Goal: Communication & Community: Answer question/provide support

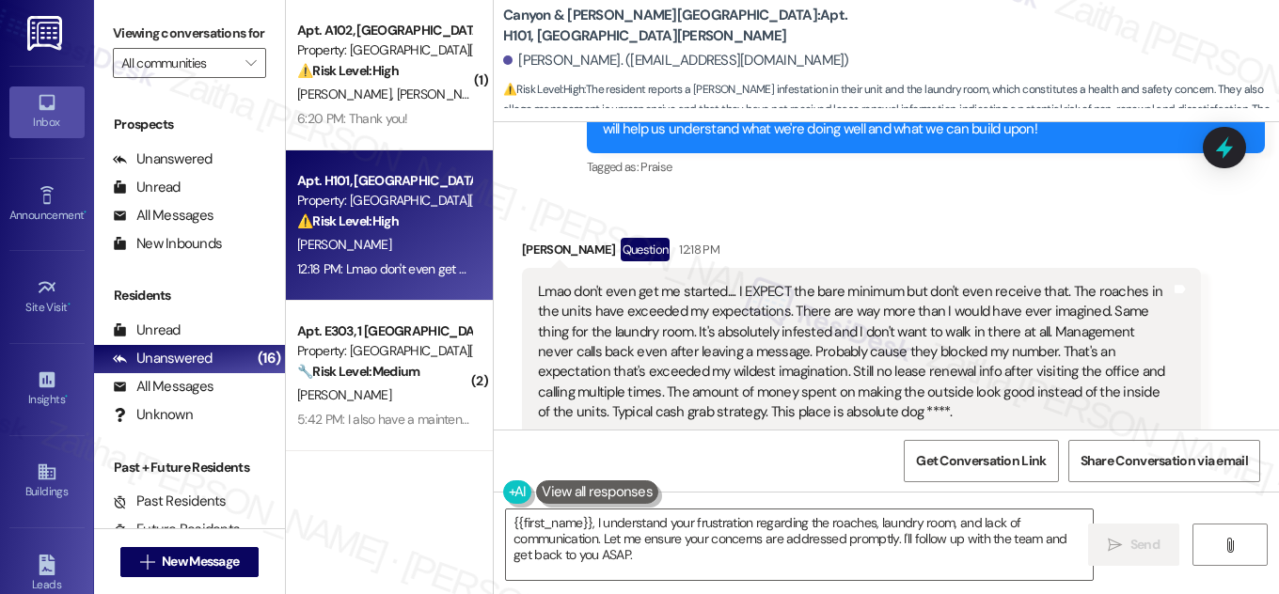
scroll to position [18334, 0]
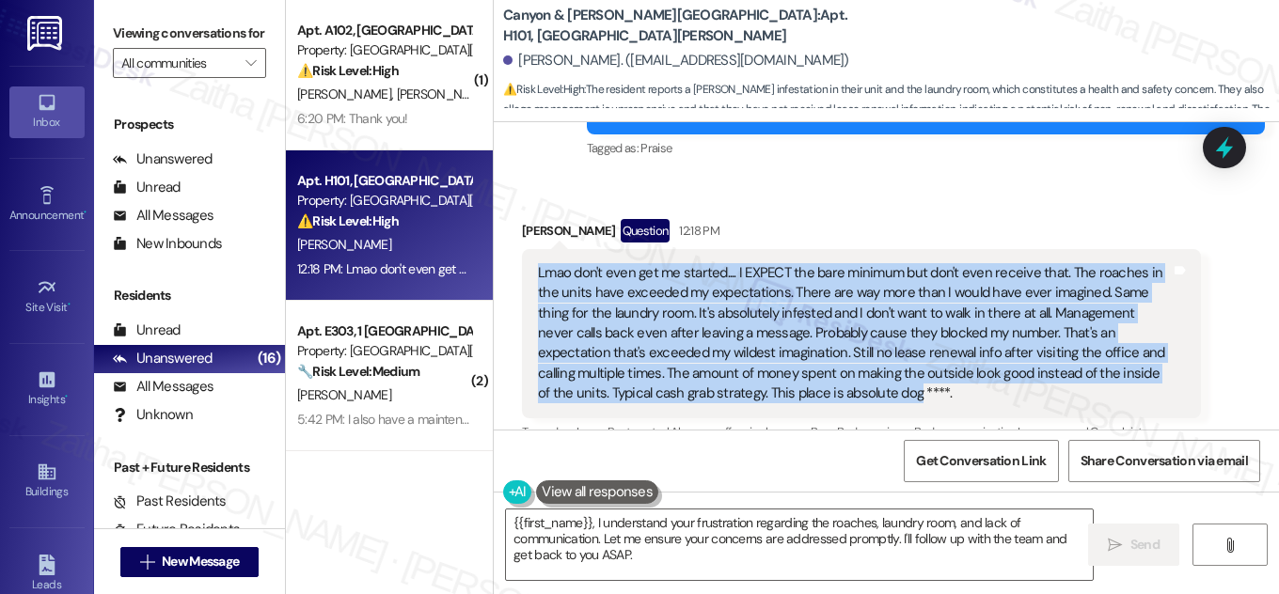
drag, startPoint x: 526, startPoint y: 182, endPoint x: 841, endPoint y: 312, distance: 340.8
click at [841, 312] on div "Lmao don't even get me started.... I EXPECT the bare minimum but don't even rec…" at bounding box center [861, 333] width 679 height 169
copy div "Lmao don't even get me started.... I EXPECT the bare minimum but don't even rec…"
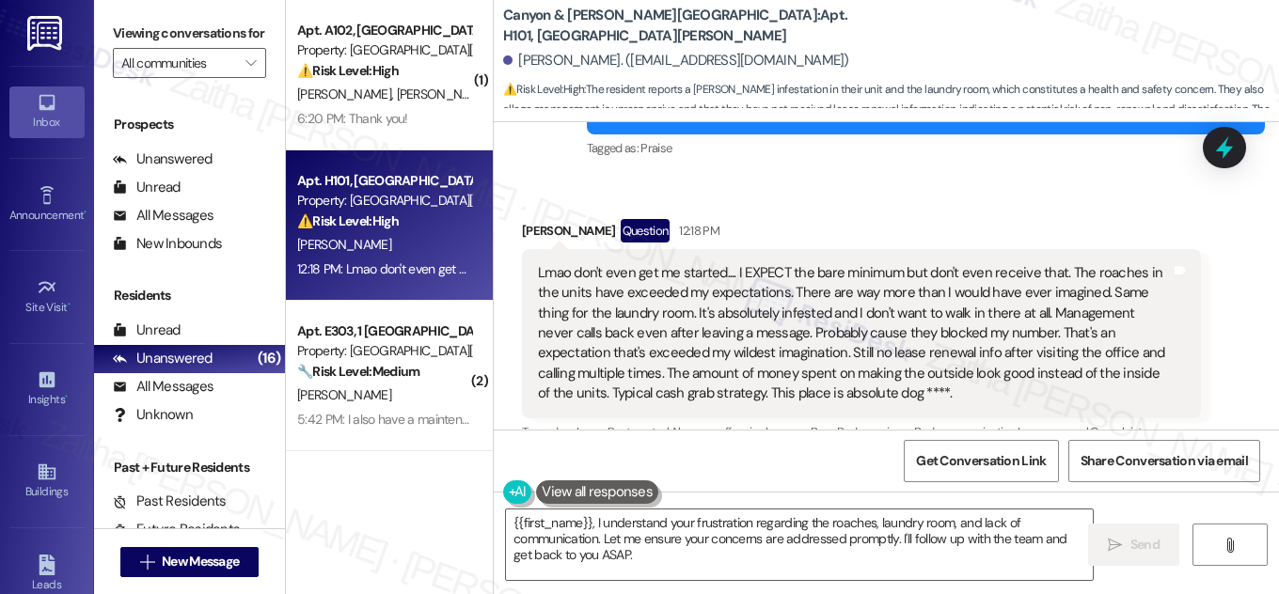
click at [1231, 312] on div "Received via SMS [PERSON_NAME] Question 12:18 PM Lmao don't even get me started…" at bounding box center [886, 347] width 785 height 340
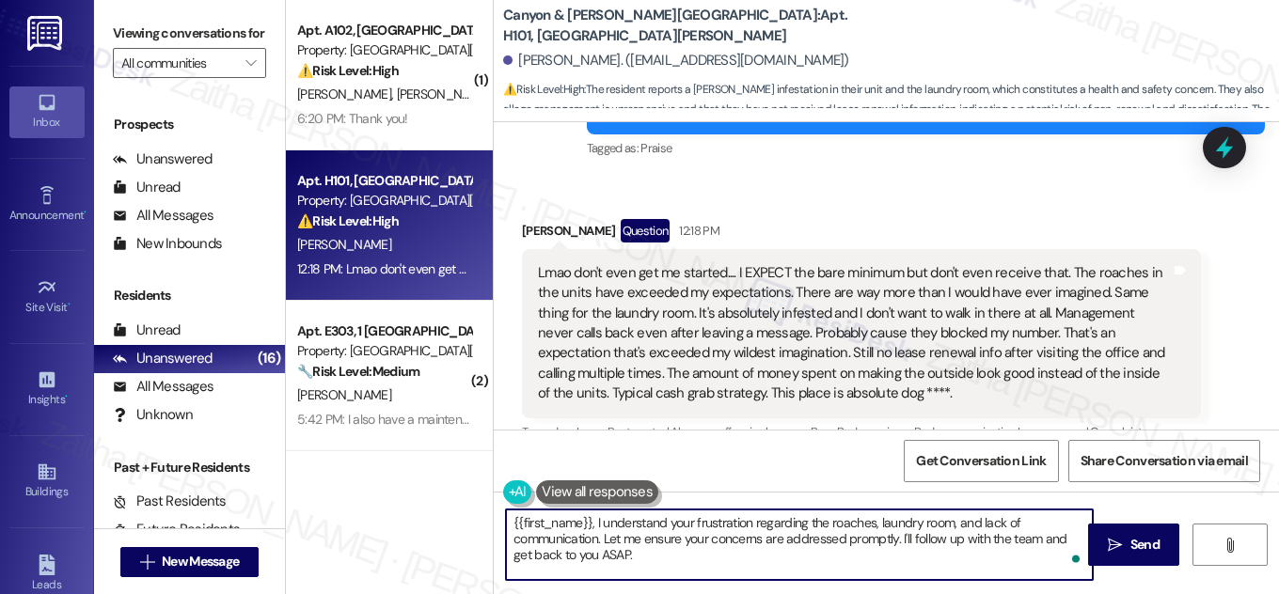
drag, startPoint x: 510, startPoint y: 521, endPoint x: 629, endPoint y: 553, distance: 123.7
click at [629, 553] on textarea "{{first_name}}, I understand your frustration regarding the roaches, laundry ro…" at bounding box center [799, 545] width 587 height 71
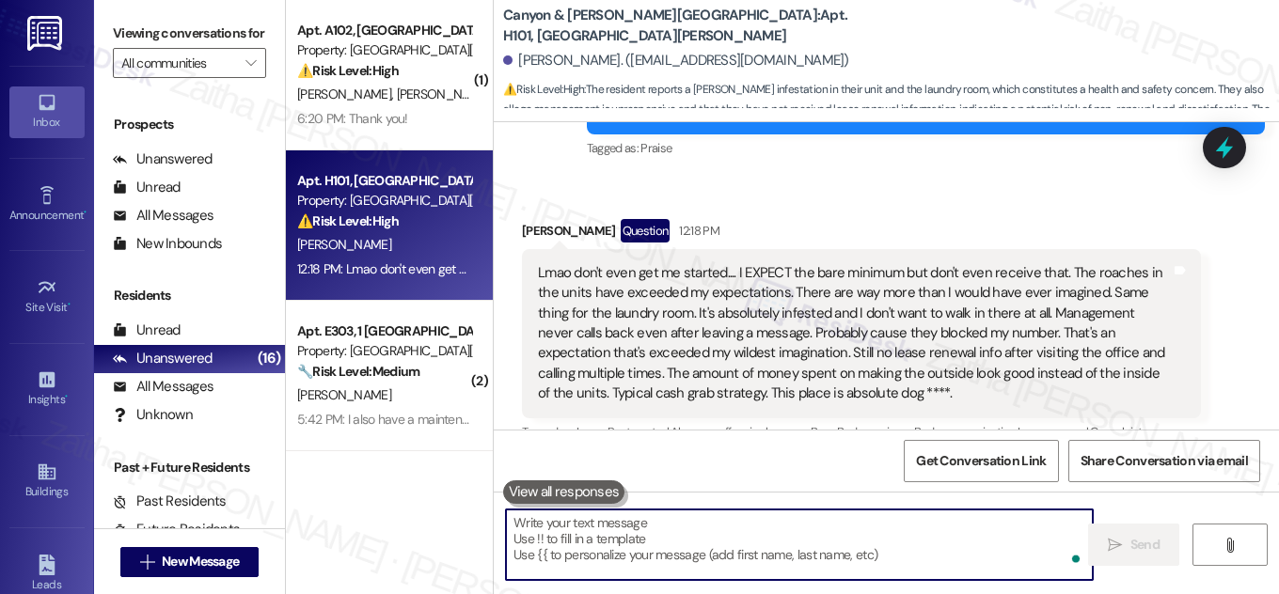
paste textarea "Thank you for sharing your concerns. I’m sorry to hear about your experience, a…"
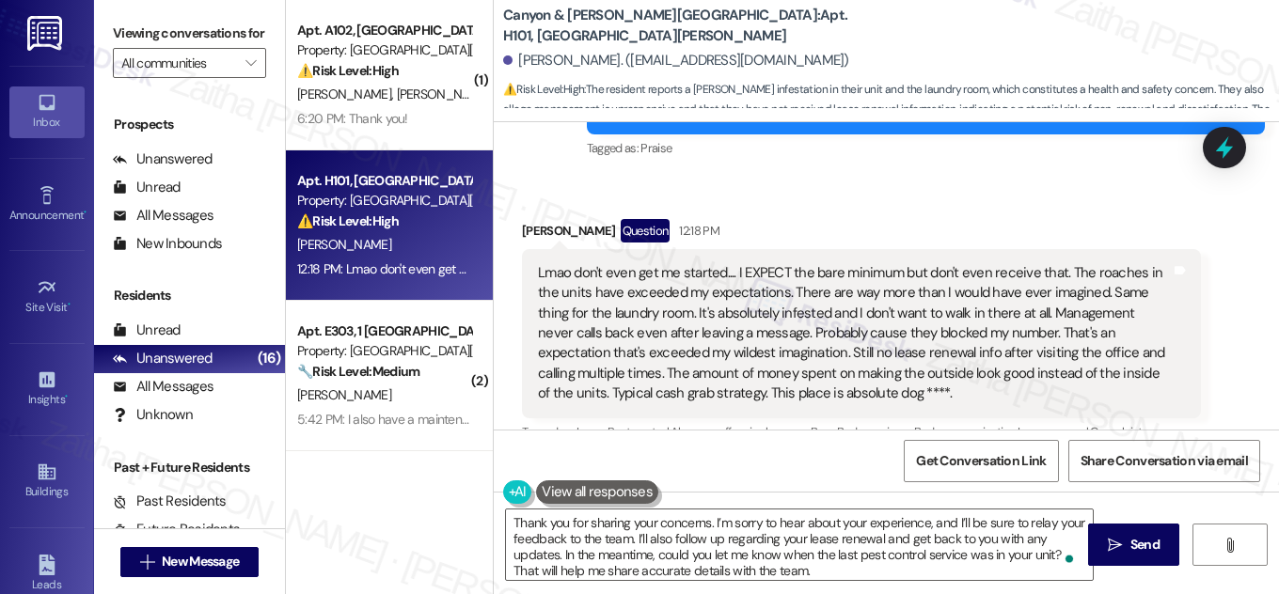
click at [534, 219] on div "[PERSON_NAME] Question 12:18 PM" at bounding box center [861, 234] width 679 height 30
copy div "[PERSON_NAME]"
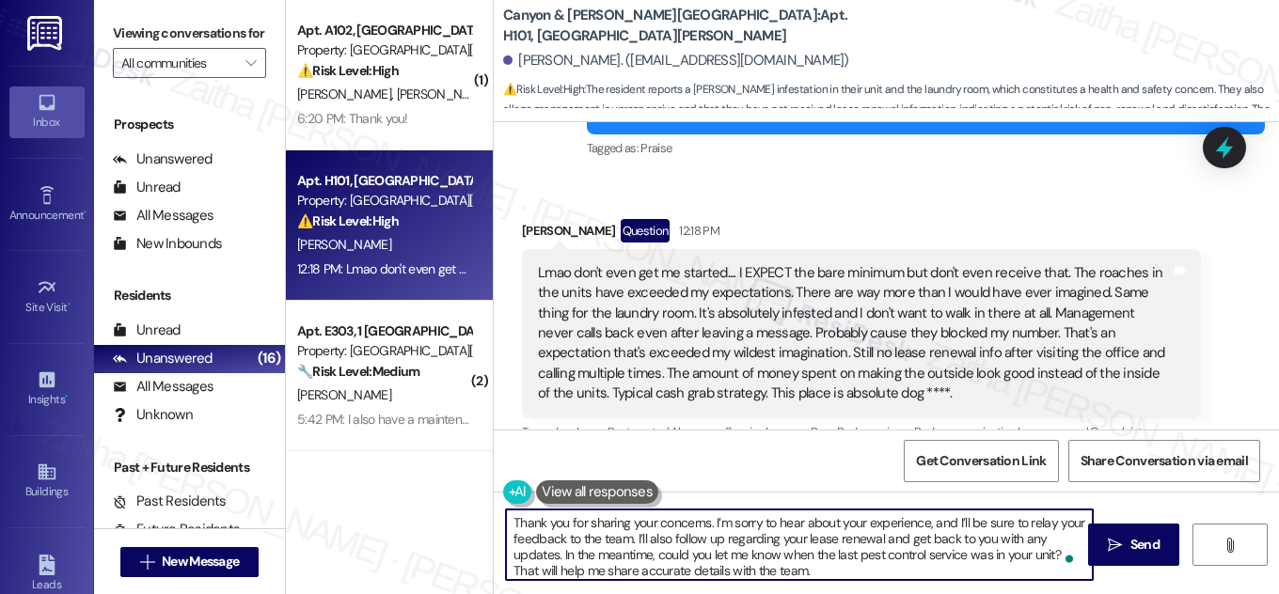
click at [704, 526] on textarea "Thank you for sharing your concerns. I’m sorry to hear about your experience, a…" at bounding box center [799, 545] width 587 height 71
paste textarea "[PERSON_NAME]"
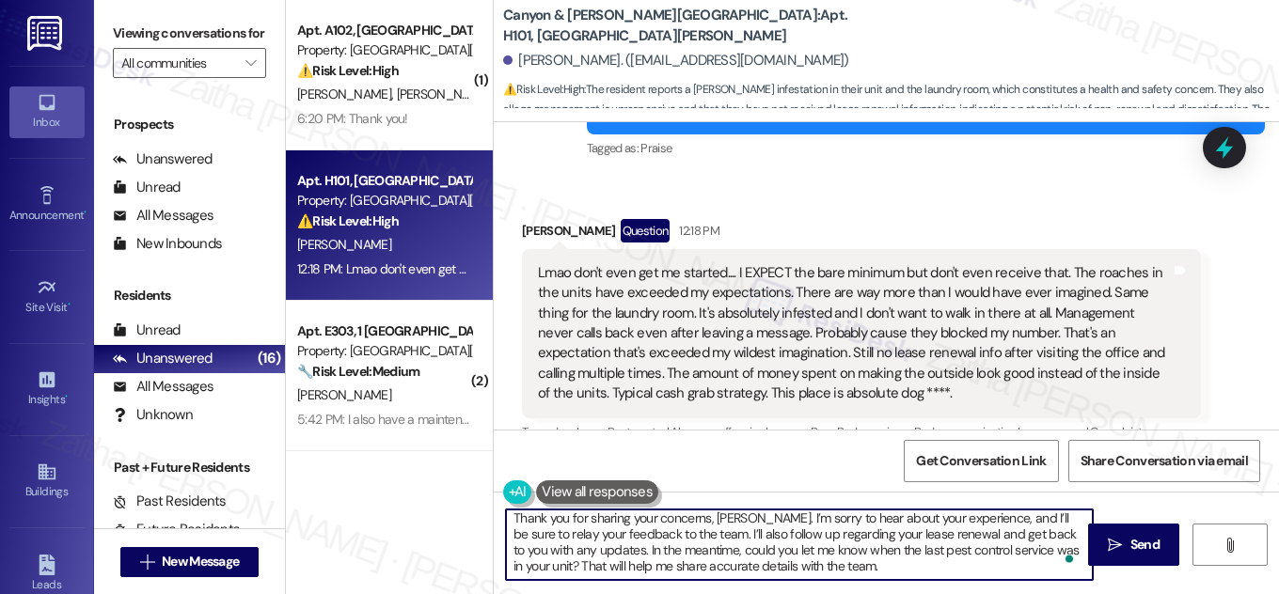
scroll to position [0, 0]
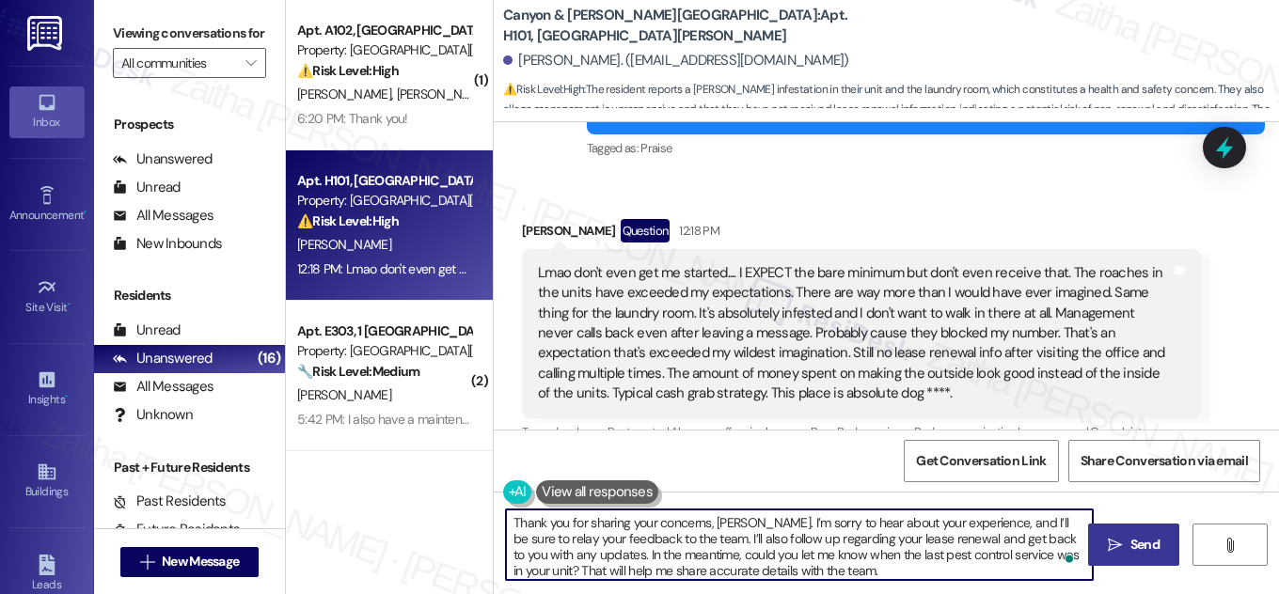
type textarea "Thank you for sharing your concerns, [PERSON_NAME]. I’m sorry to hear about you…"
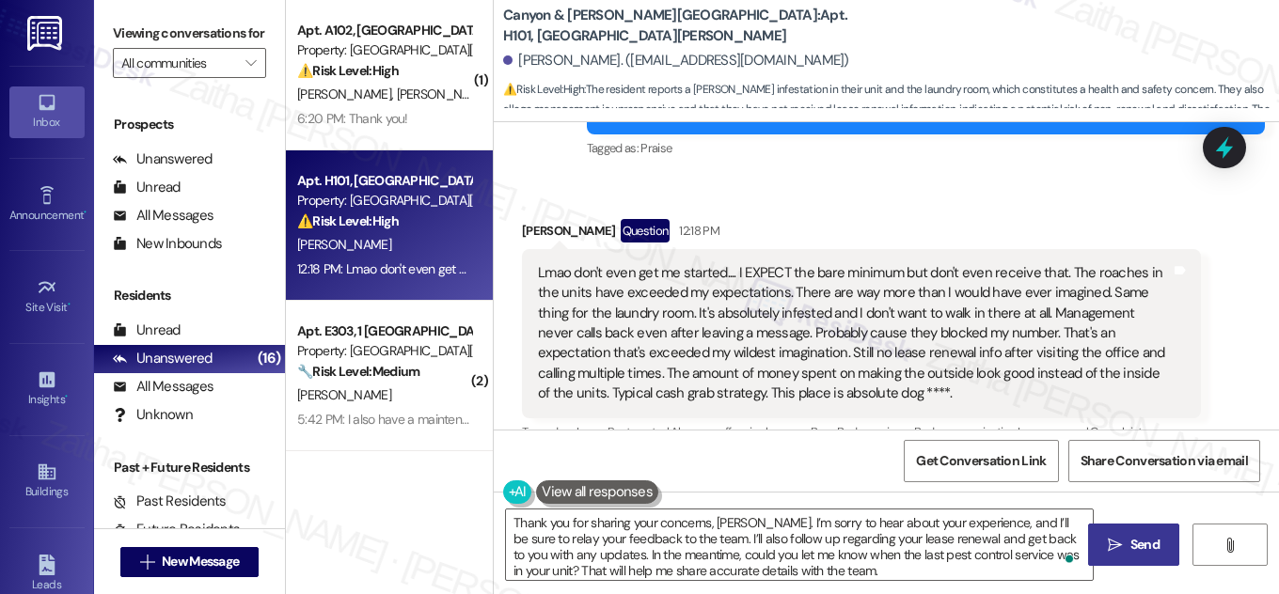
click at [1131, 543] on span "Send" at bounding box center [1145, 545] width 29 height 20
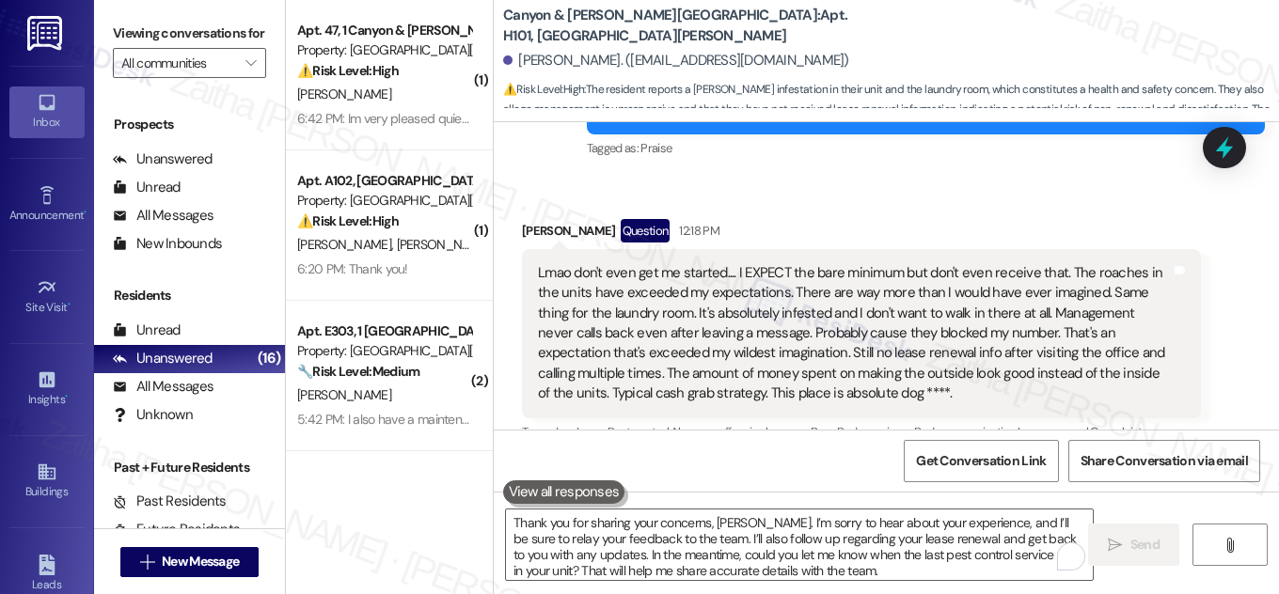
scroll to position [18333, 0]
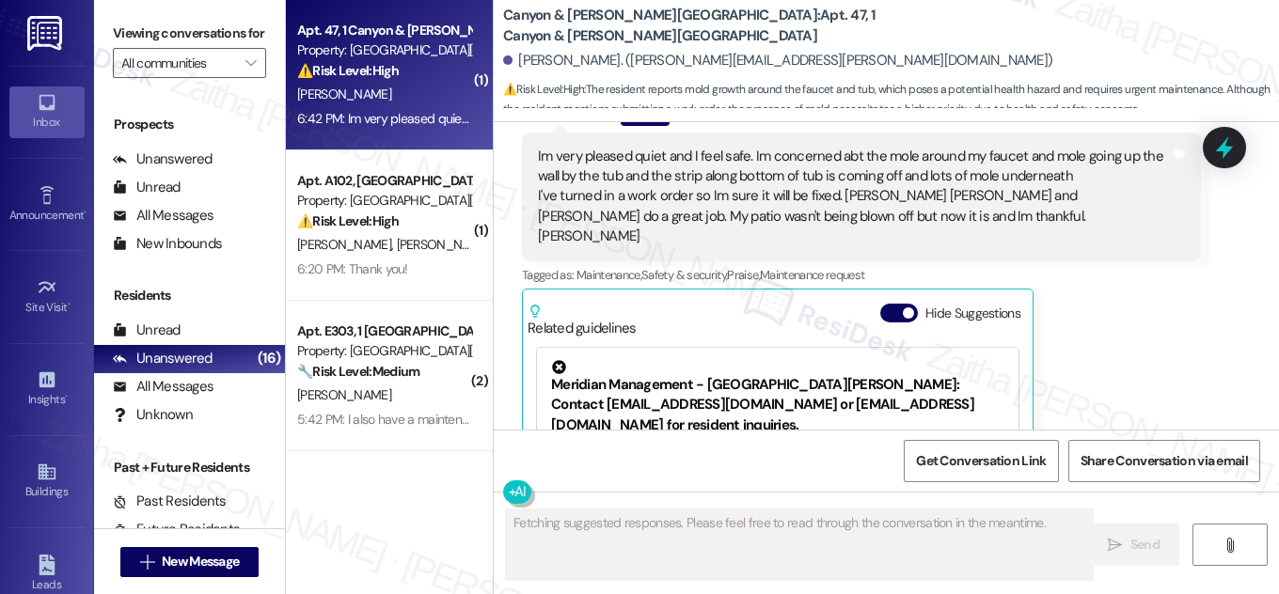
scroll to position [3087, 0]
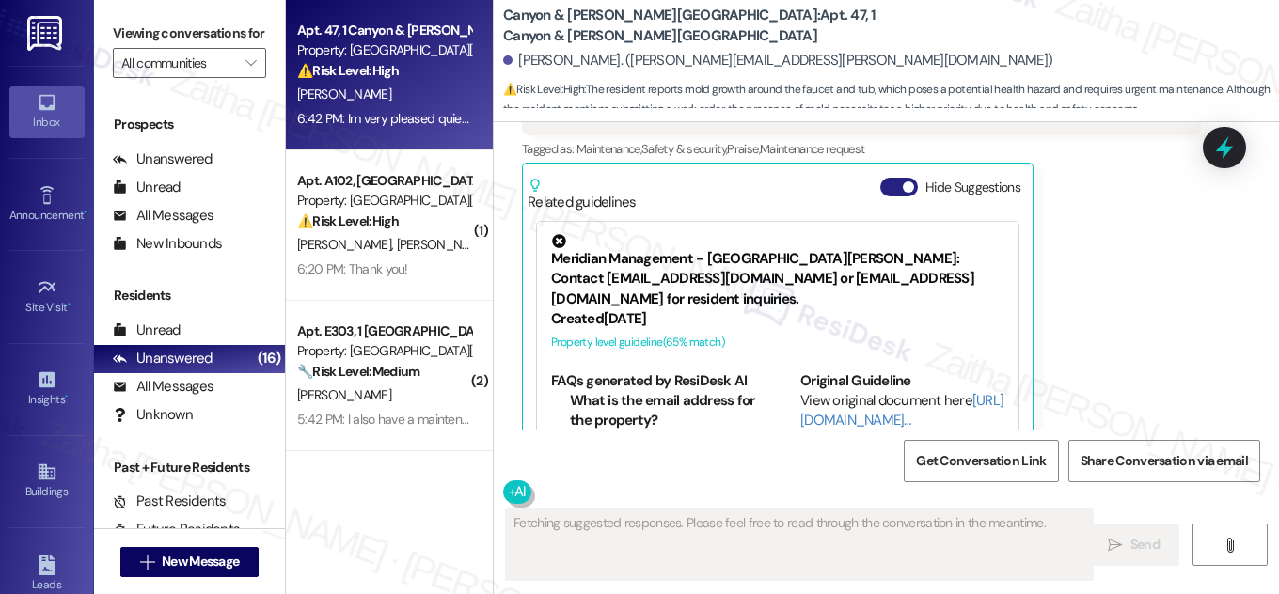
click at [891, 178] on button "Hide Suggestions" at bounding box center [899, 187] width 38 height 19
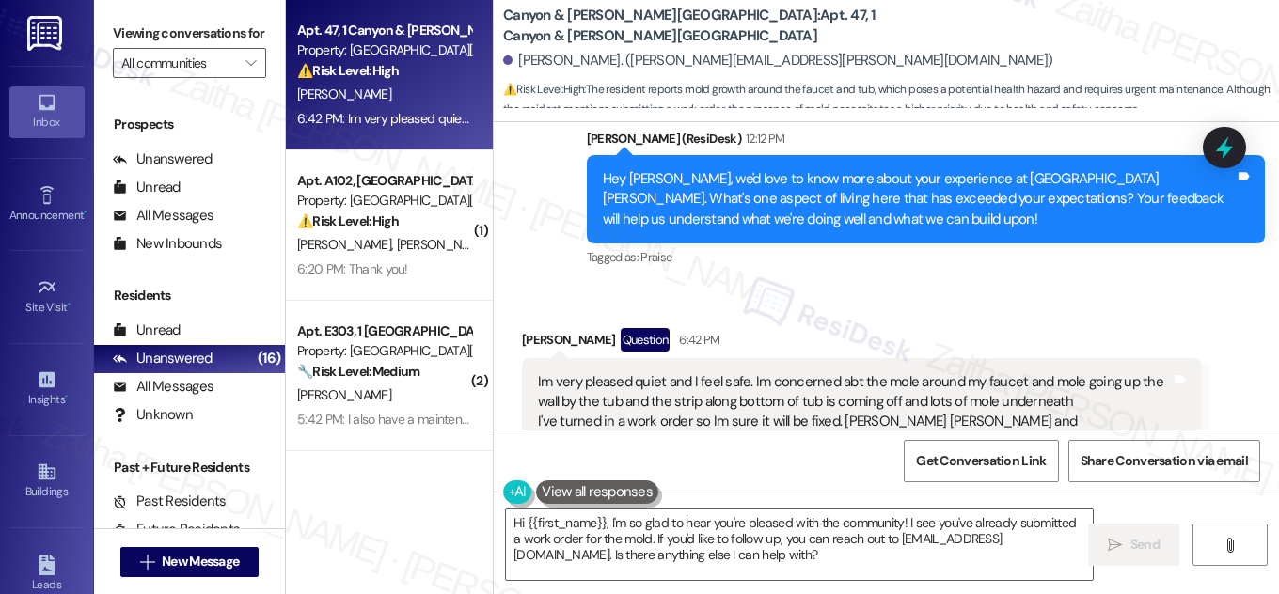
scroll to position [2764, 0]
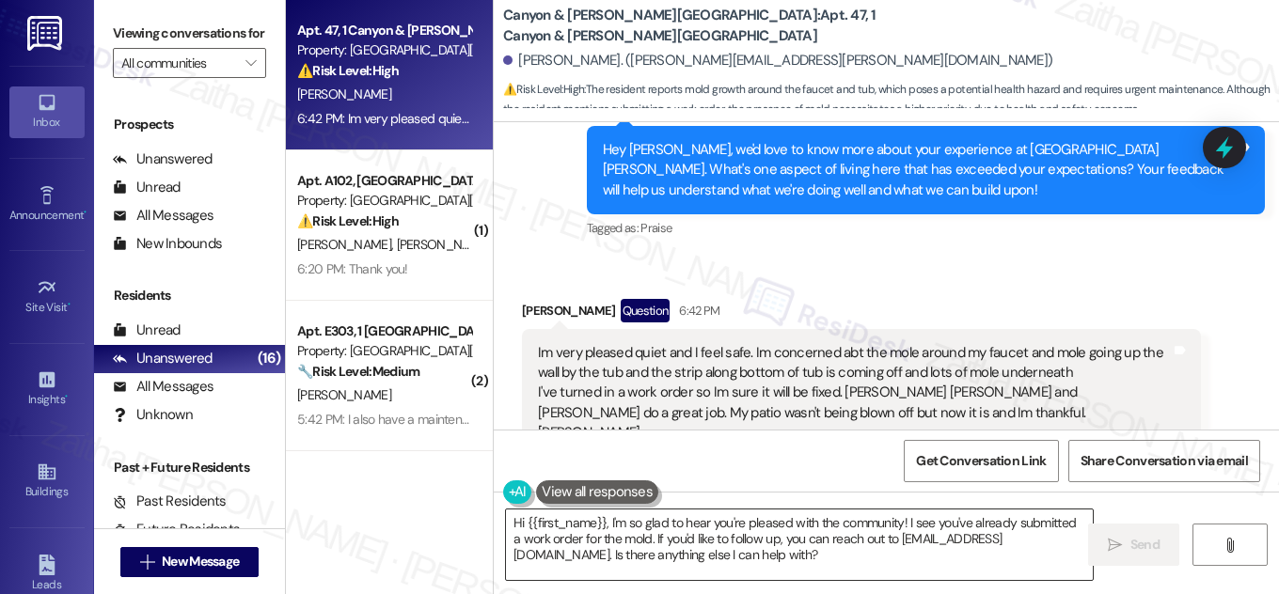
click at [515, 522] on textarea "Hi {{first_name}}, I'm so glad to hear you're pleased with the community! I see…" at bounding box center [799, 545] width 587 height 71
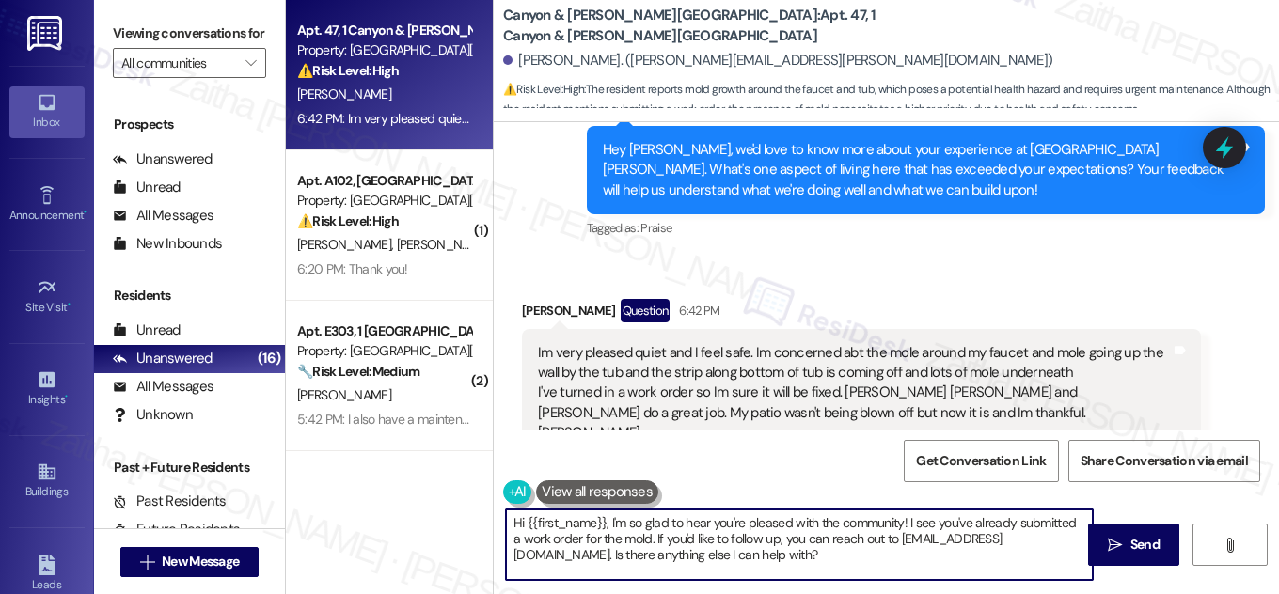
click at [515, 522] on textarea "Hi {{first_name}}, I'm so glad to hear you're pleased with the community! I see…" at bounding box center [799, 545] width 587 height 71
click at [741, 523] on textarea "Thanks for your feedback, {{first_name}}, I'm so glad to hear you're pleased wi…" at bounding box center [799, 545] width 587 height 71
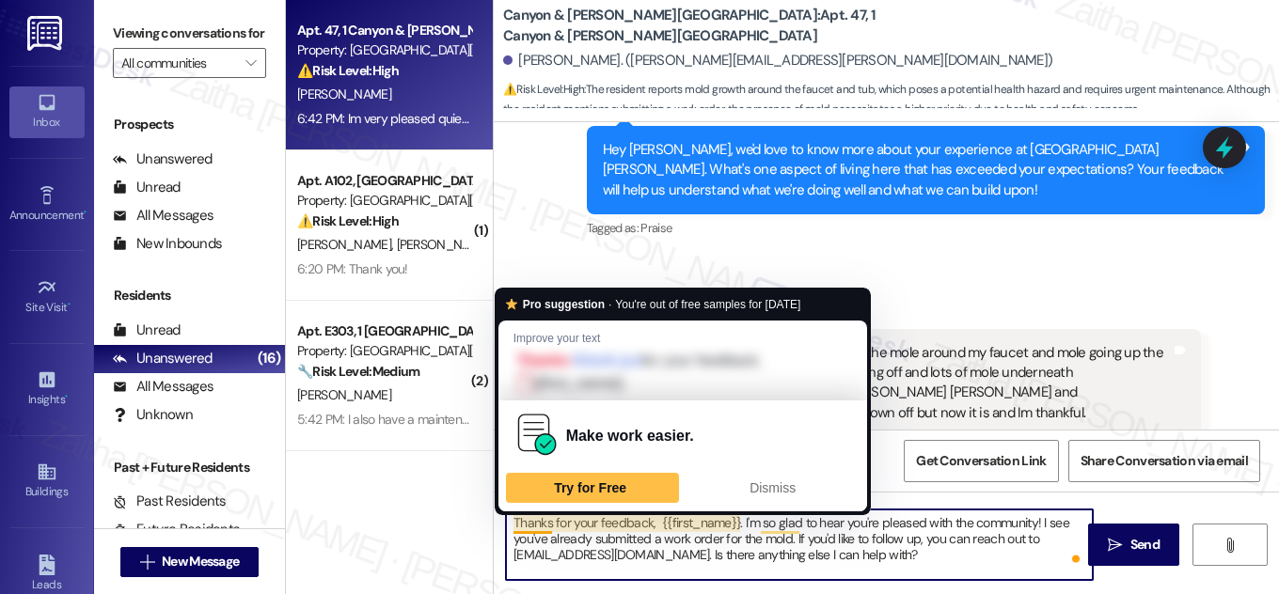
click at [547, 520] on textarea "Thanks for your feedback, {{first_name}}. I'm so glad to hear you're pleased wi…" at bounding box center [799, 545] width 587 height 71
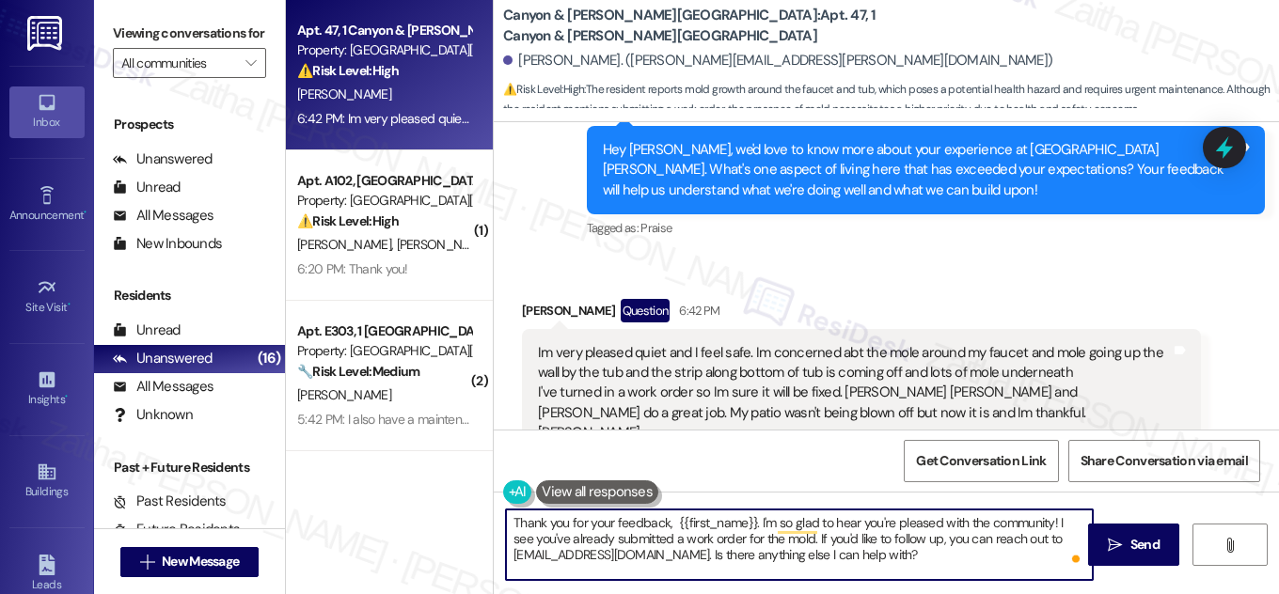
click at [765, 537] on textarea "Thank you for your feedback, {{first_name}}. I'm so glad to hear you're pleased…" at bounding box center [799, 545] width 587 height 71
drag, startPoint x: 811, startPoint y: 536, endPoint x: 933, endPoint y: 562, distance: 125.1
click at [933, 562] on textarea "Thank you for your feedback, {{first_name}}. I'm so glad to hear you're pleased…" at bounding box center [799, 545] width 587 height 71
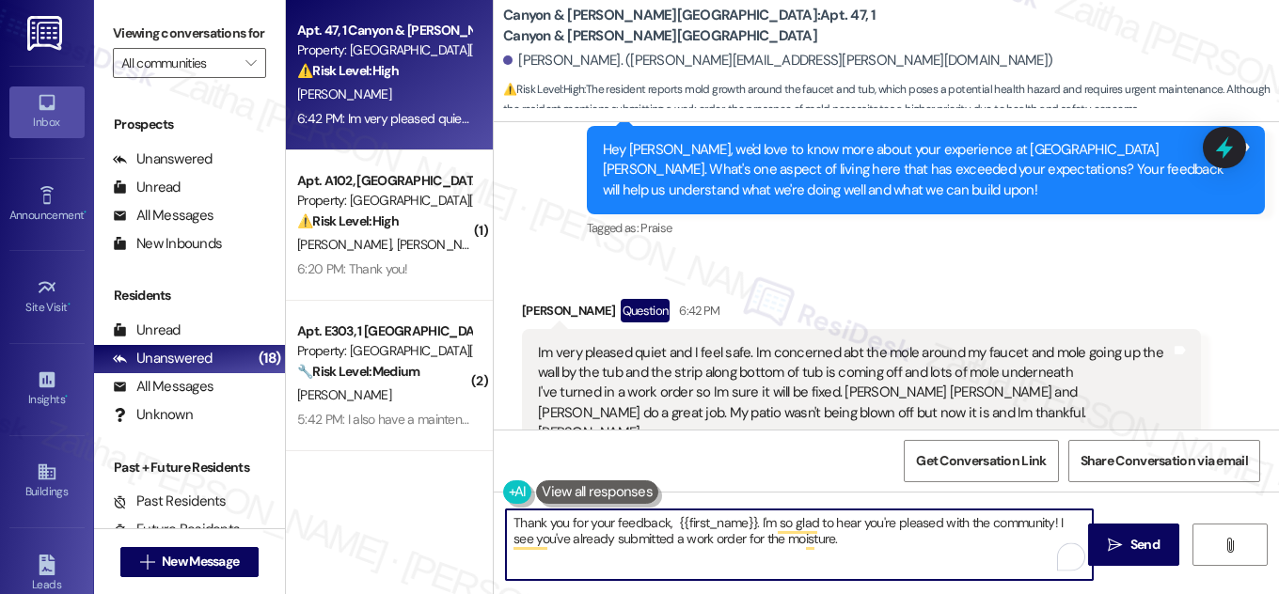
type textarea "Thank you for your feedback, {{first_name}}. I'm so glad to hear you're pleased…"
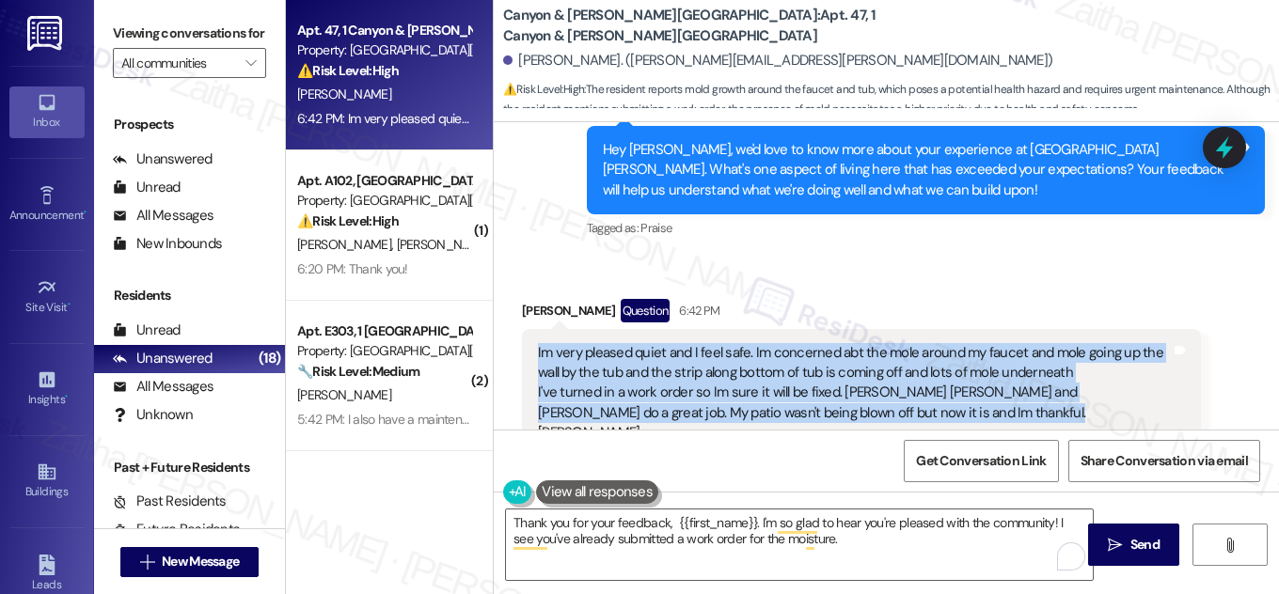
drag, startPoint x: 527, startPoint y: 328, endPoint x: 921, endPoint y: 401, distance: 400.7
click at [921, 401] on div "Im very pleased quiet and I feel safe. Im concerned abt the mole around my fauc…" at bounding box center [861, 393] width 679 height 129
copy div "Im very pleased quiet and I feel safe. Im concerned abt the mole around my fauc…"
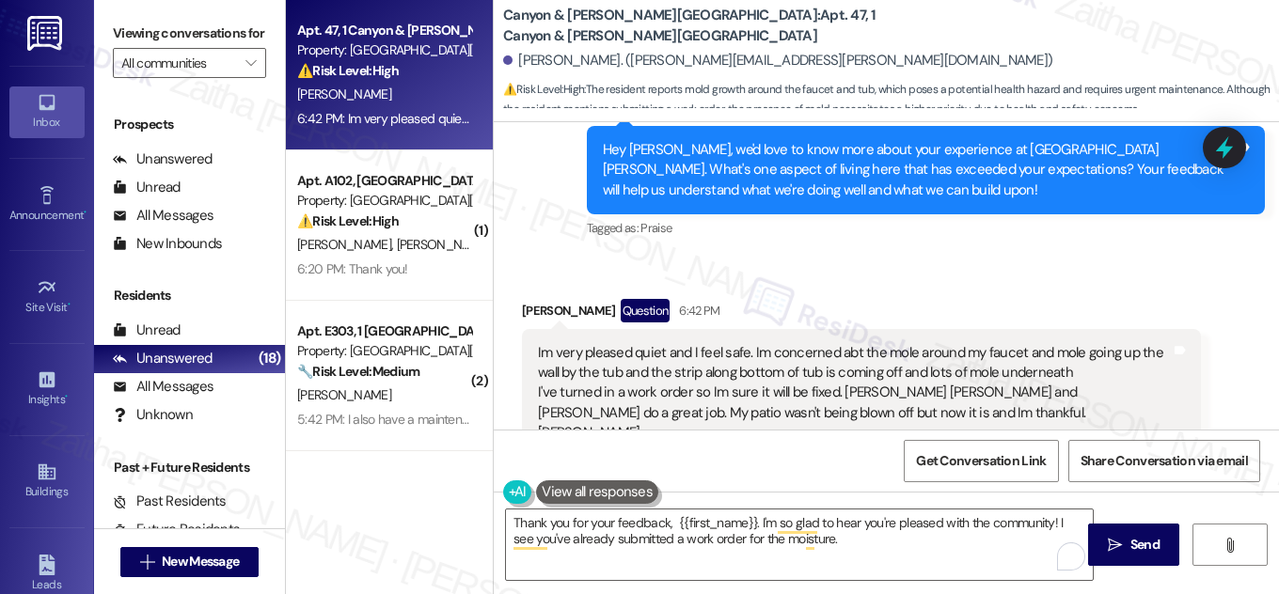
click at [841, 285] on div "Received via SMS [PERSON_NAME] Question 6:42 PM Im very pleased quiet and I fee…" at bounding box center [861, 420] width 707 height 271
click at [1219, 145] on icon at bounding box center [1225, 148] width 32 height 32
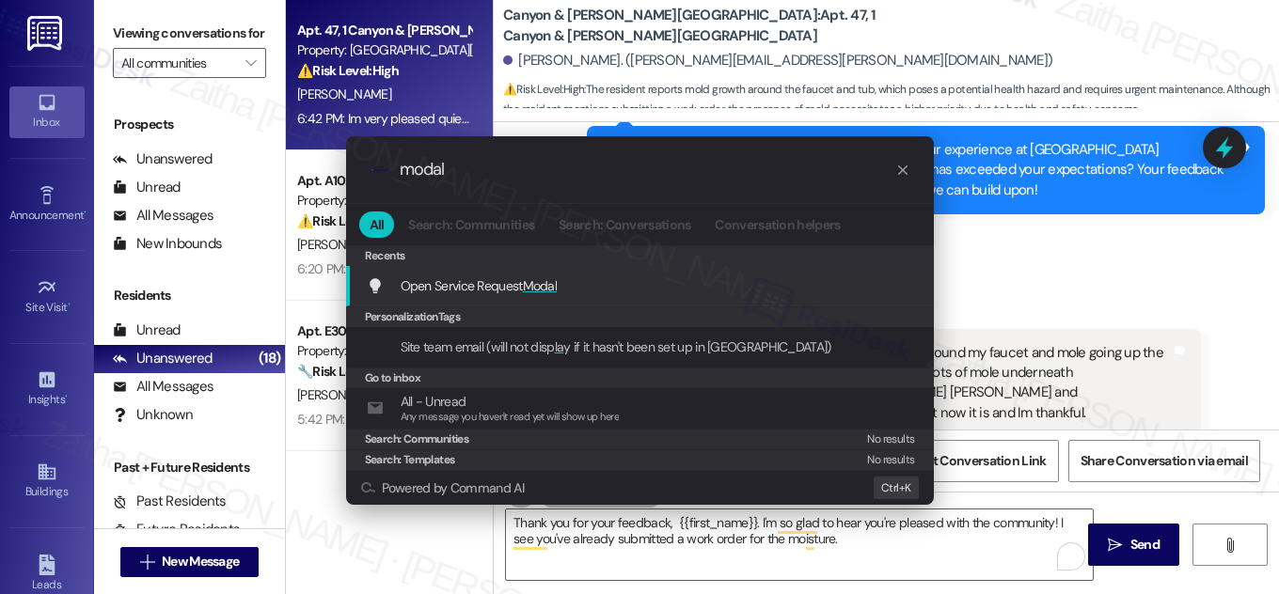
type input "modal"
click at [528, 286] on span "Modal" at bounding box center [540, 285] width 35 height 17
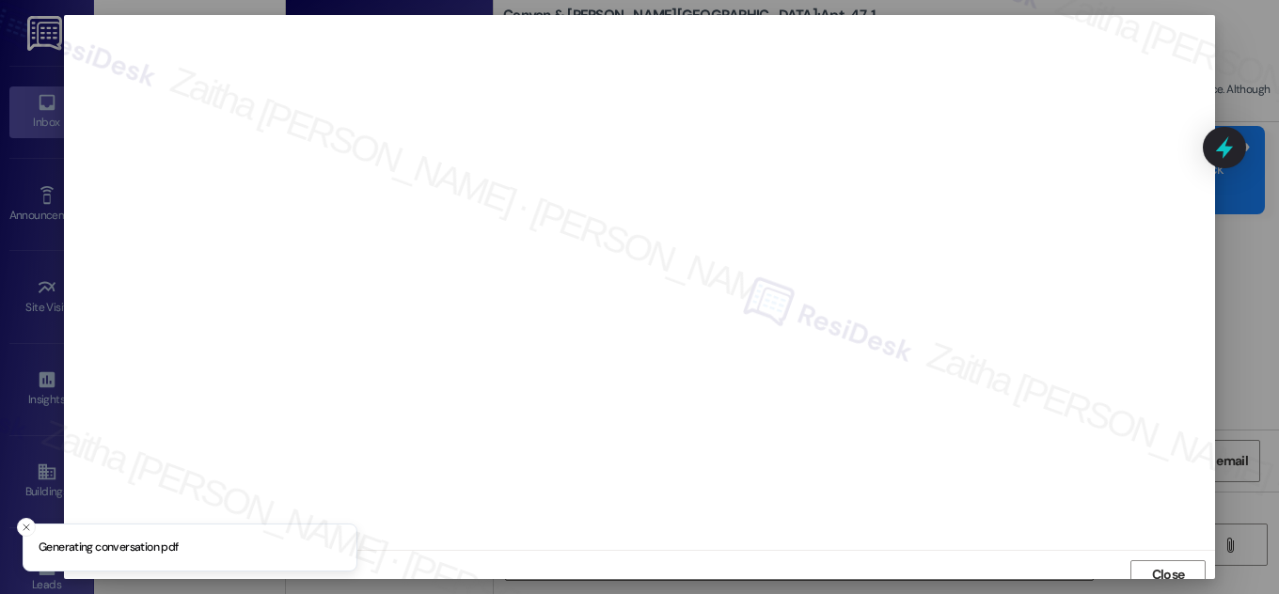
scroll to position [10, 0]
click at [1156, 562] on span "Close" at bounding box center [1168, 565] width 33 height 20
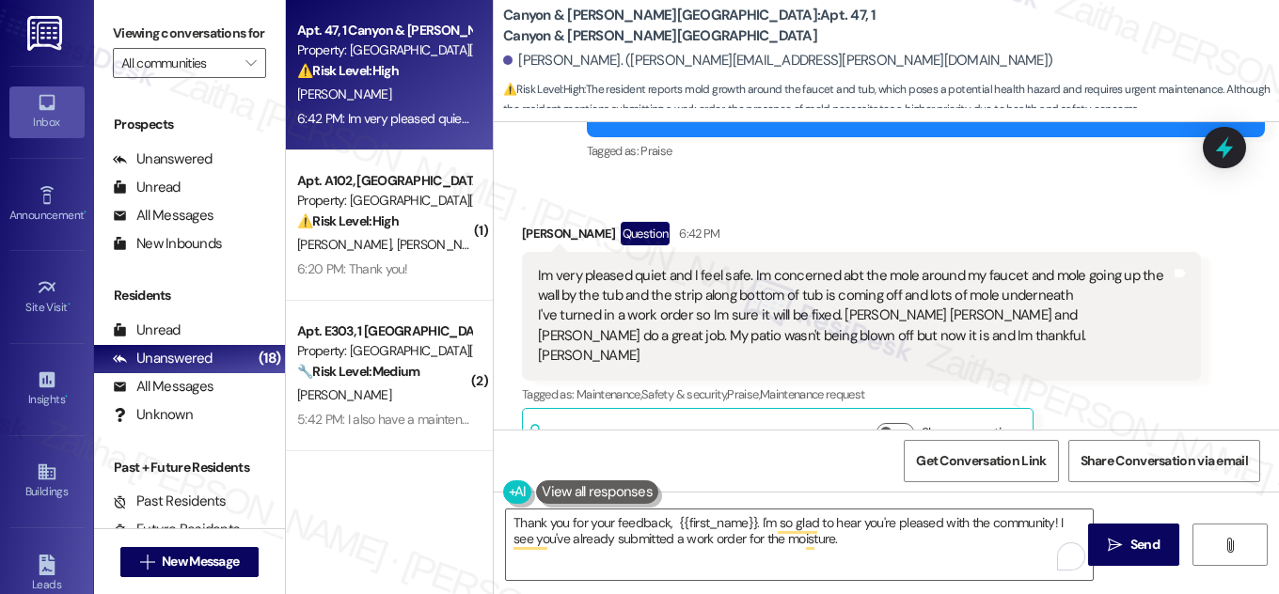
scroll to position [2850, 0]
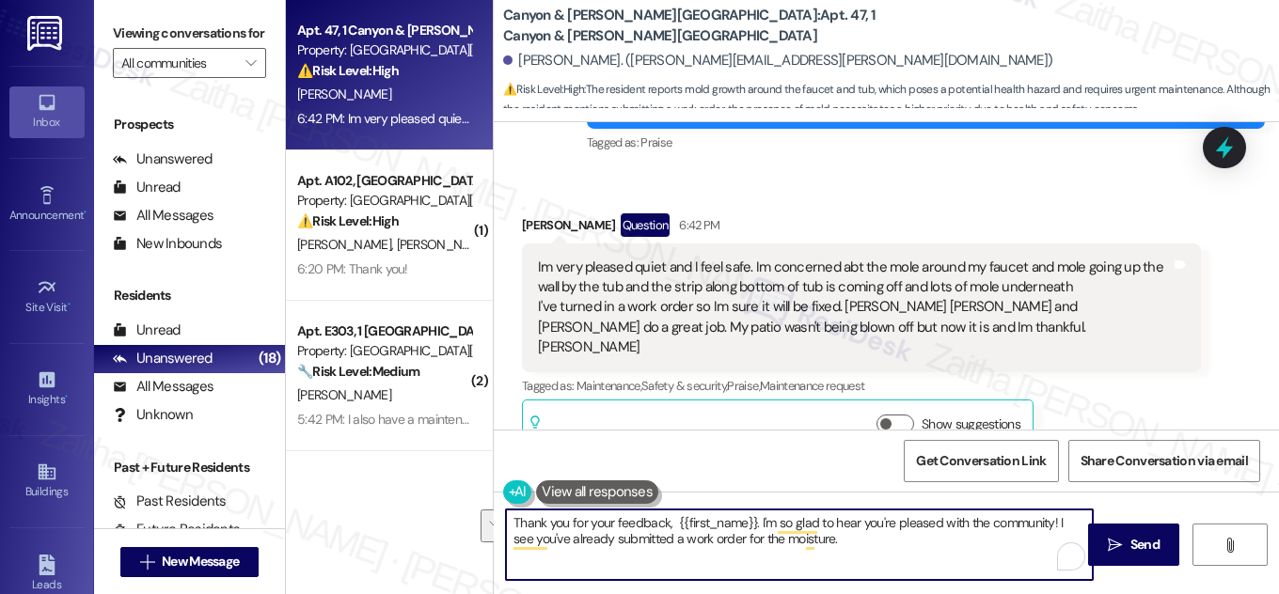
drag, startPoint x: 506, startPoint y: 521, endPoint x: 858, endPoint y: 572, distance: 355.4
click at [858, 572] on textarea "Thank you for your feedback, {{first_name}}. I'm so glad to hear you're pleased…" at bounding box center [799, 545] width 587 height 71
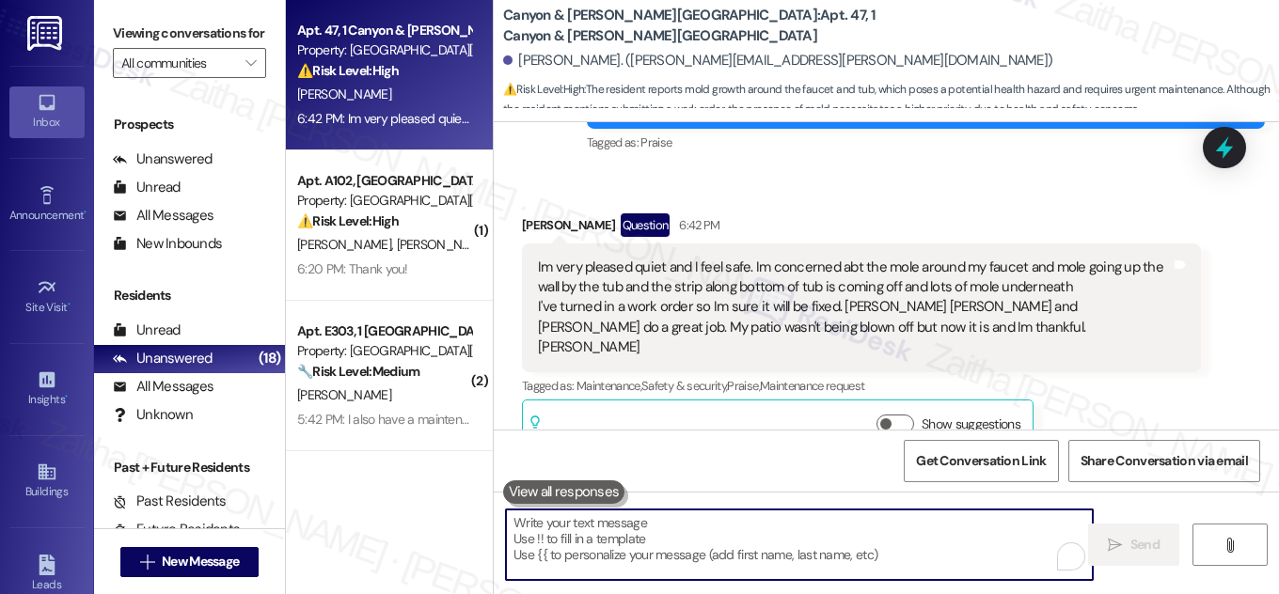
paste textarea "Hi [PERSON_NAME], thank you so much for sharing your feedback—I’m glad to hear …"
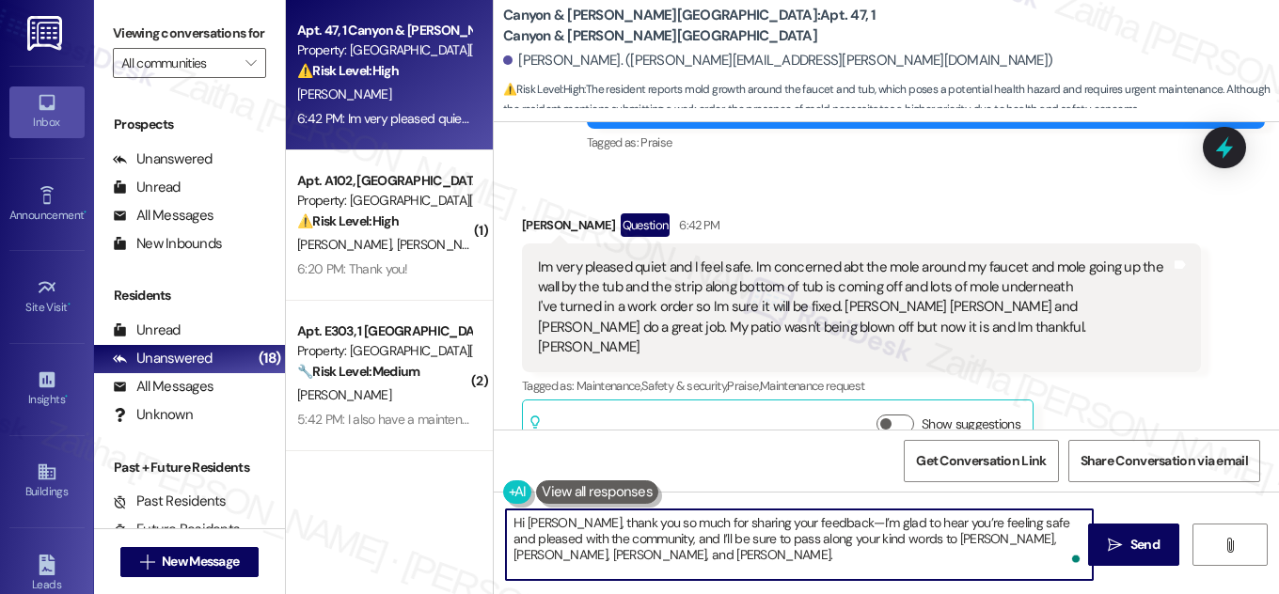
click at [815, 521] on textarea "Hi [PERSON_NAME], thank you so much for sharing your feedback—I’m glad to hear …" at bounding box center [799, 545] width 587 height 71
click at [1058, 544] on textarea "Hi [PERSON_NAME], thank you so much for sharing your feedback. I’m glad to hear…" at bounding box center [799, 545] width 587 height 71
paste textarea "I also appreciate you letting us know about the issues around the faucet, tub, …"
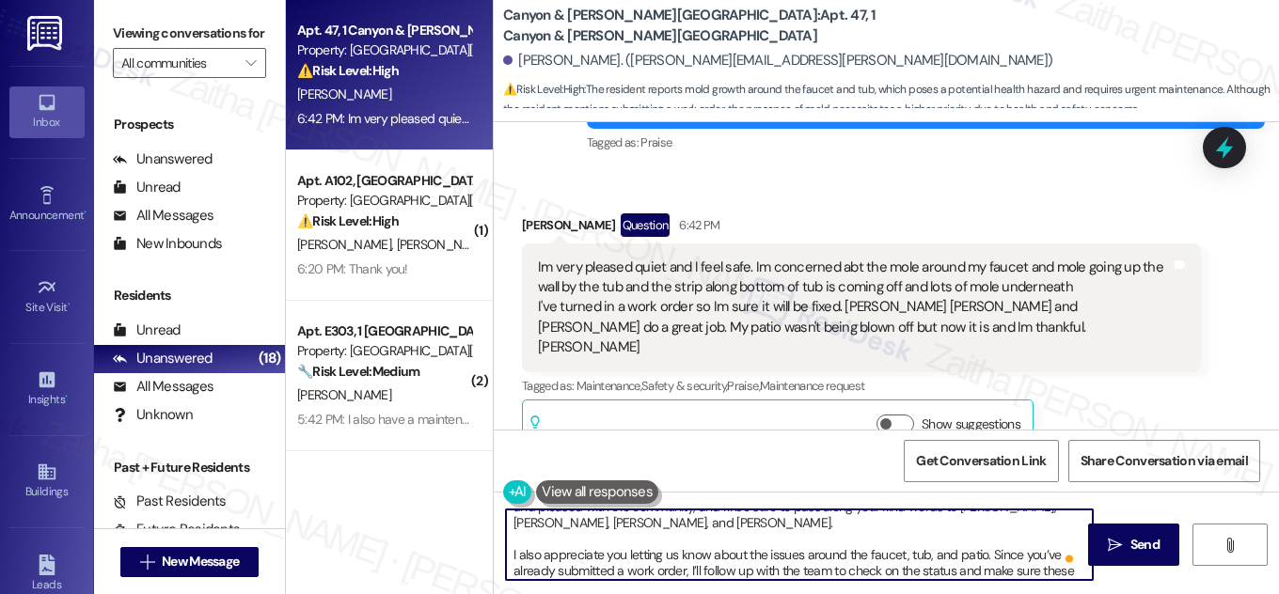
scroll to position [0, 0]
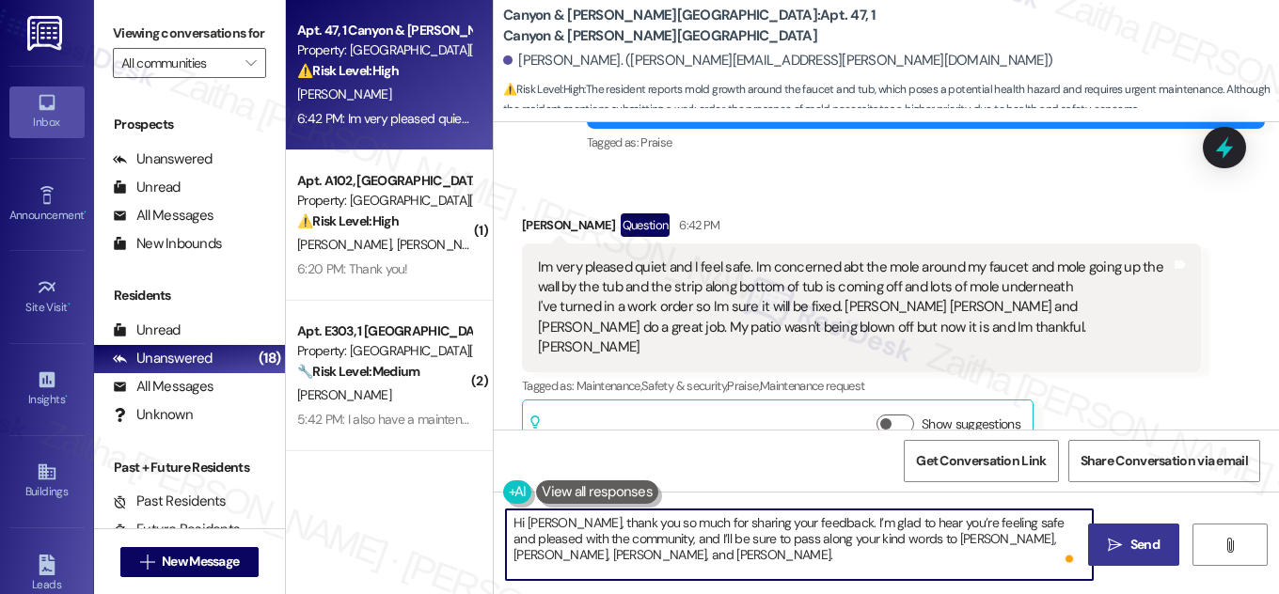
type textarea "Hi [PERSON_NAME], thank you so much for sharing your feedback. I’m glad to hear…"
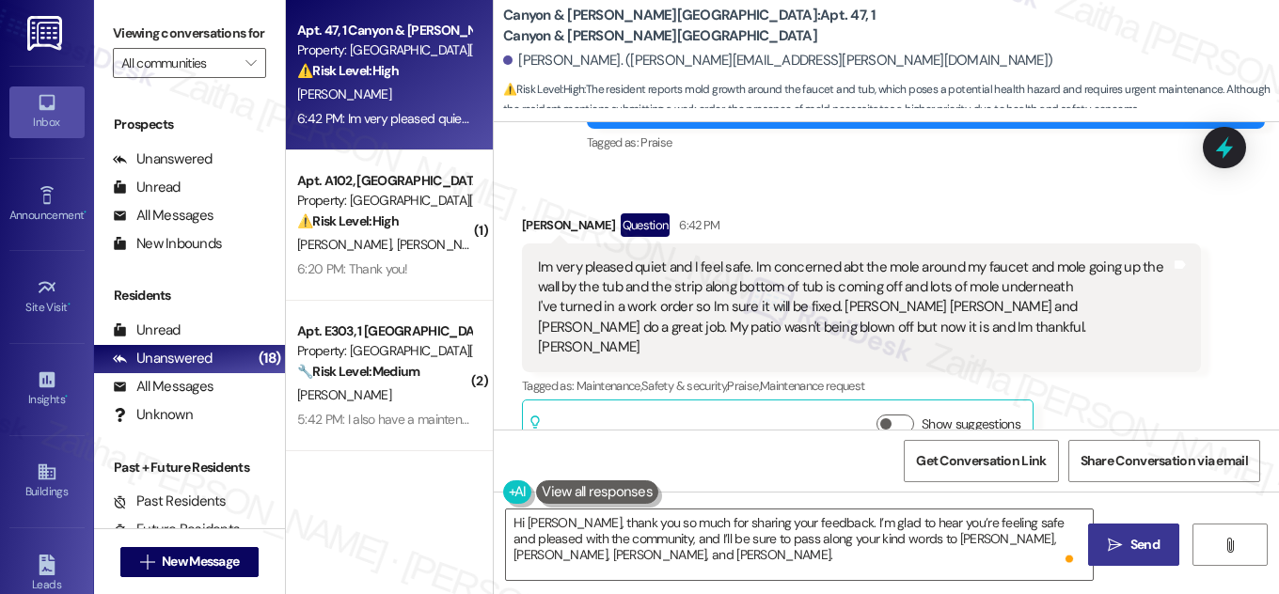
click at [1168, 542] on button " Send" at bounding box center [1133, 545] width 91 height 42
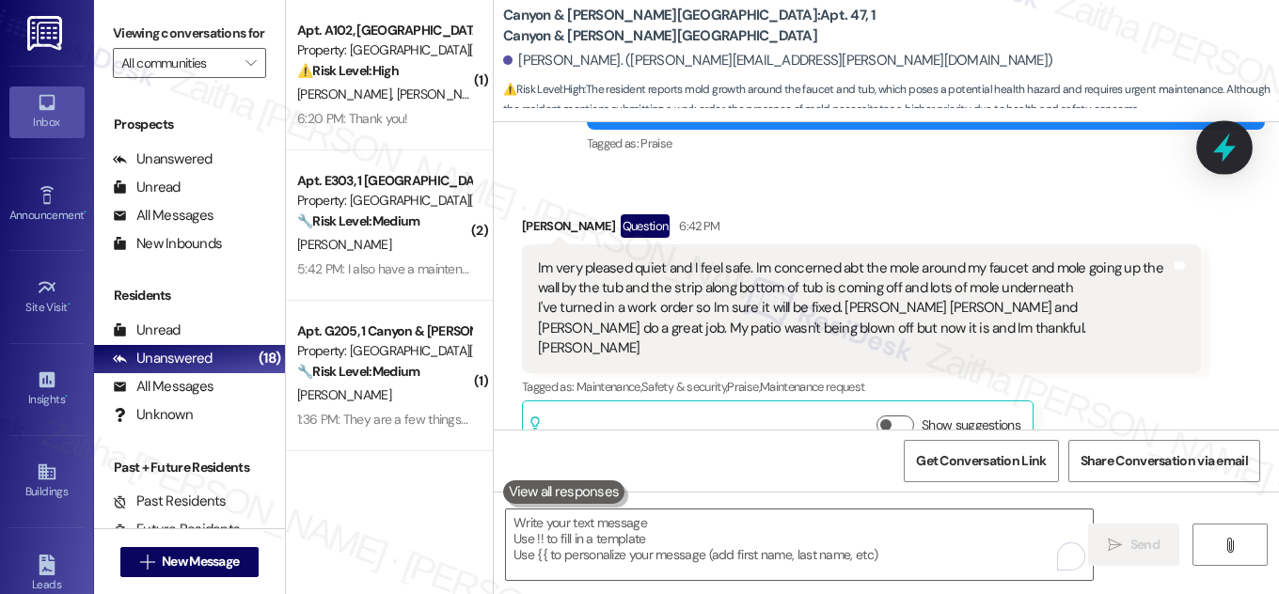
click at [1213, 149] on icon at bounding box center [1225, 148] width 32 height 32
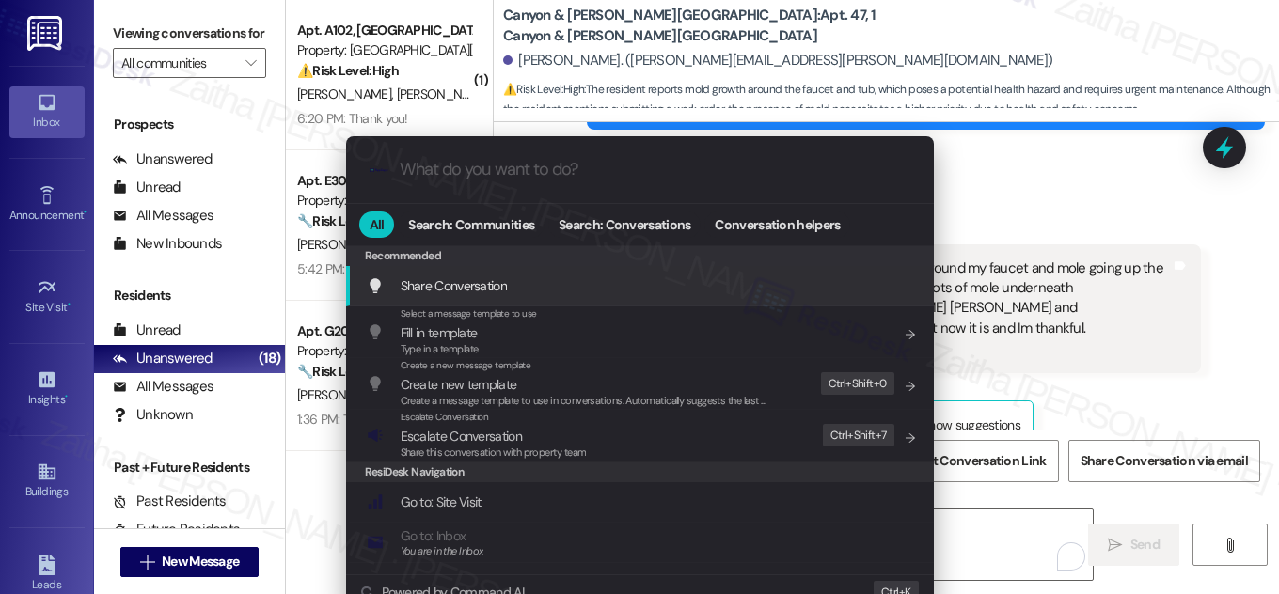
click at [1193, 267] on div ".cls-1{fill:#0a055f;}.cls-2{fill:#0cc4c4;} resideskLogoBlueOrange All Search: C…" at bounding box center [639, 297] width 1279 height 594
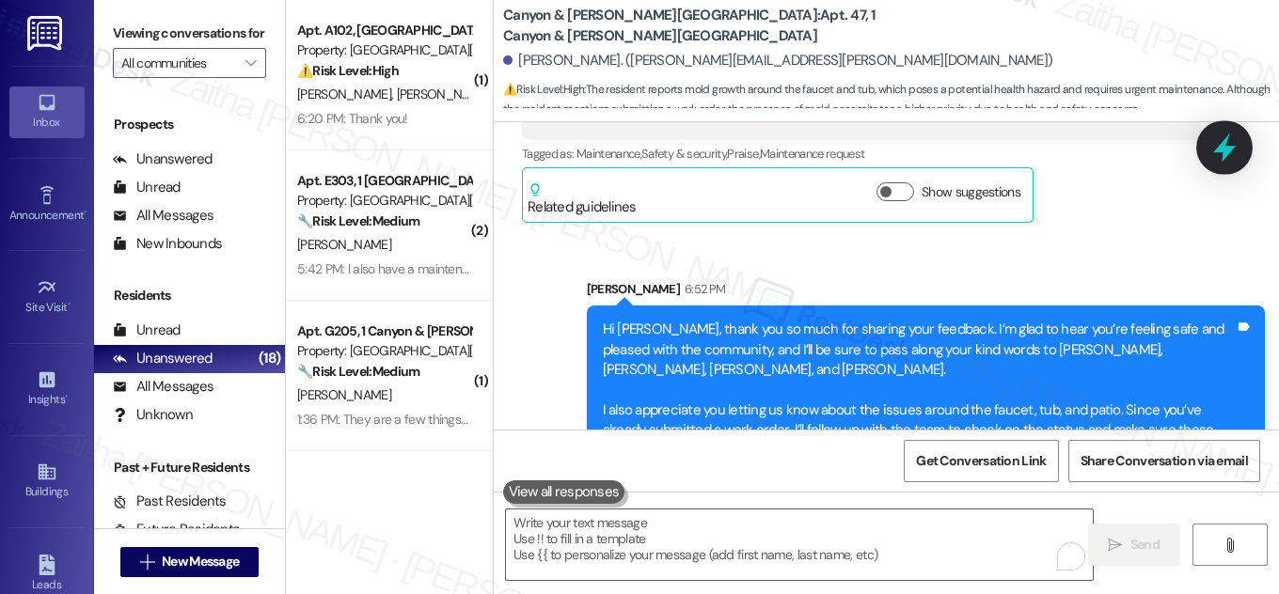
click at [1219, 152] on icon at bounding box center [1224, 148] width 23 height 29
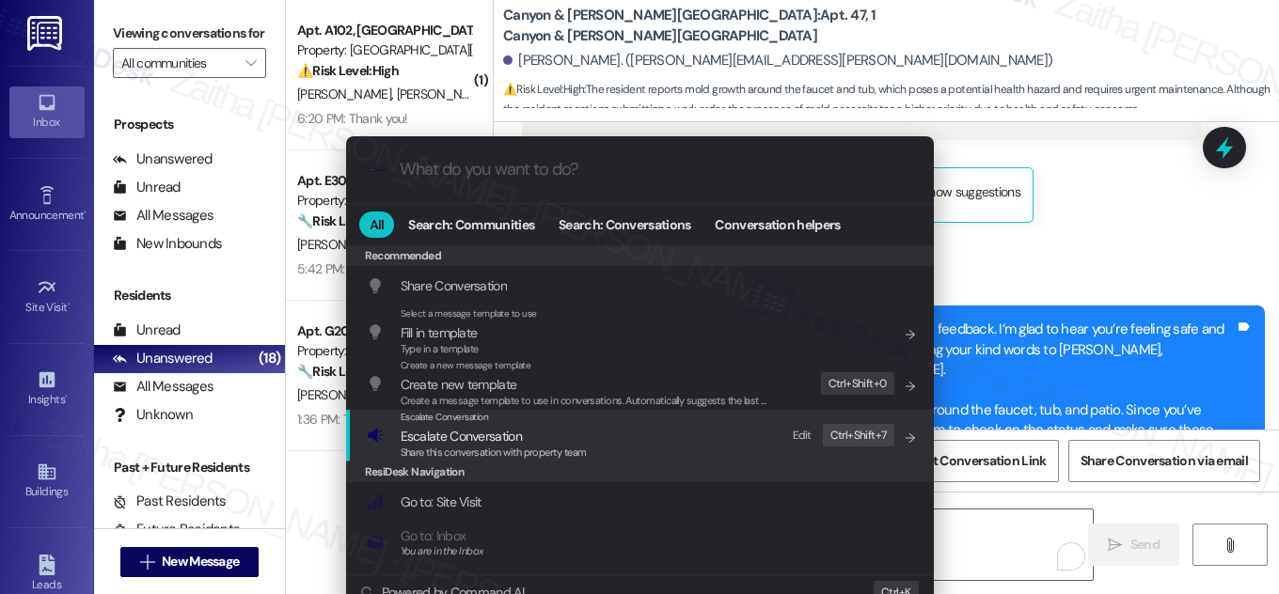
click at [455, 435] on span "Escalate Conversation" at bounding box center [461, 436] width 121 height 17
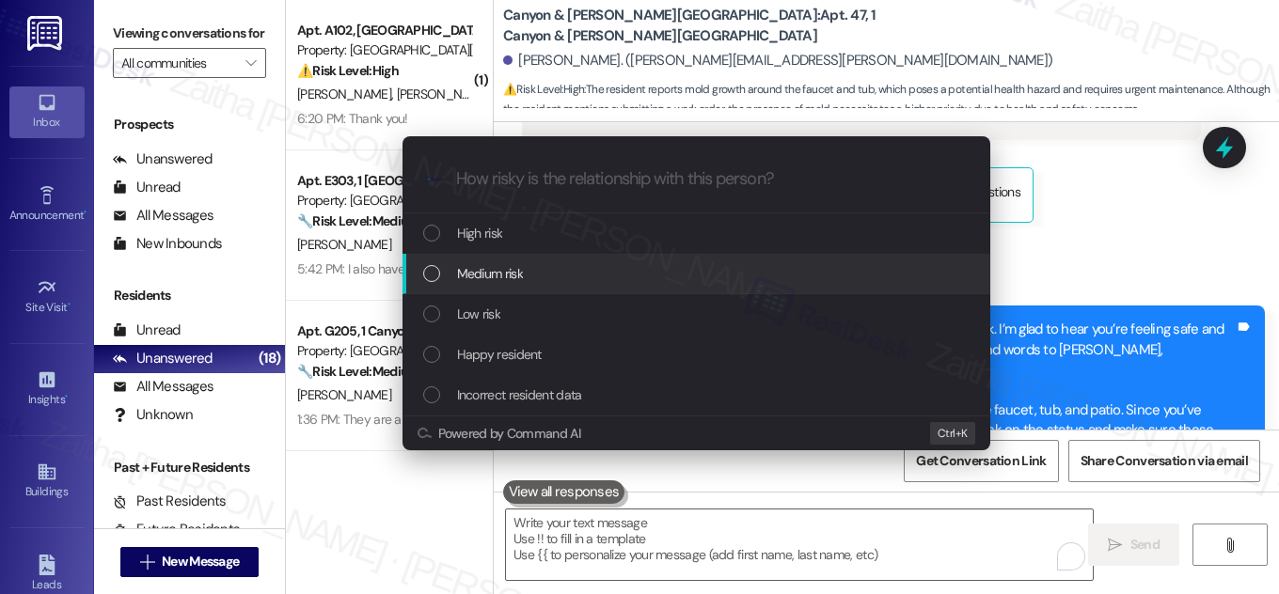
click at [498, 268] on span "Medium risk" at bounding box center [490, 273] width 66 height 21
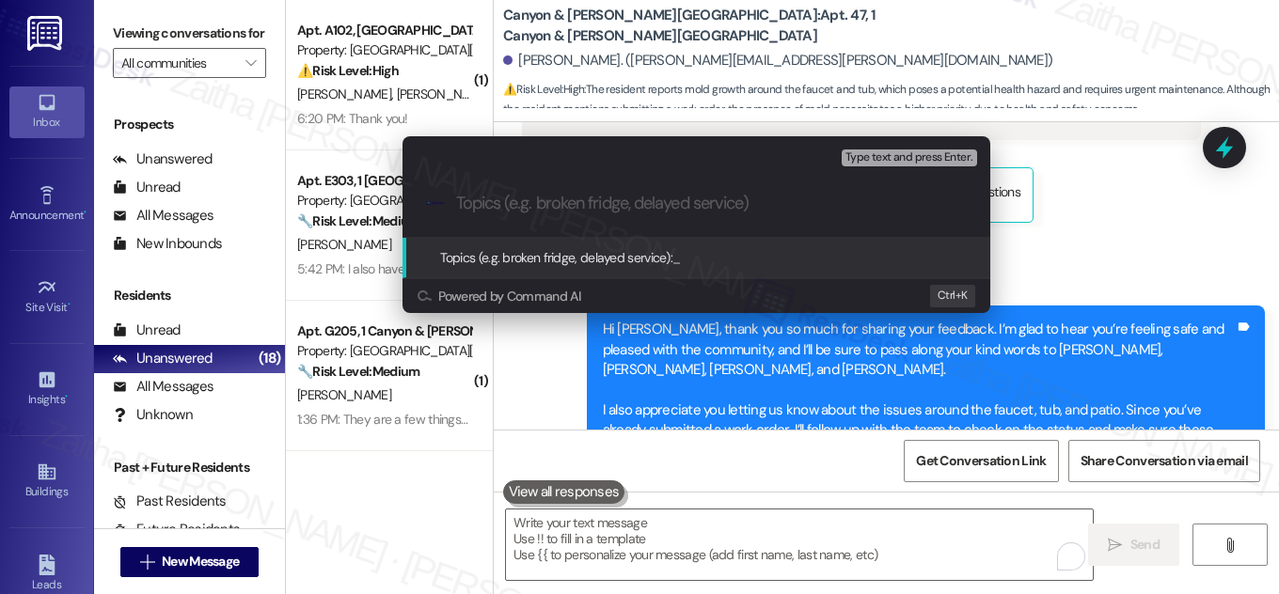
paste input "Resident Feedback and Maintenance Follow-Up"
type input "Resident Feedback and Maintenance Follow-Up"
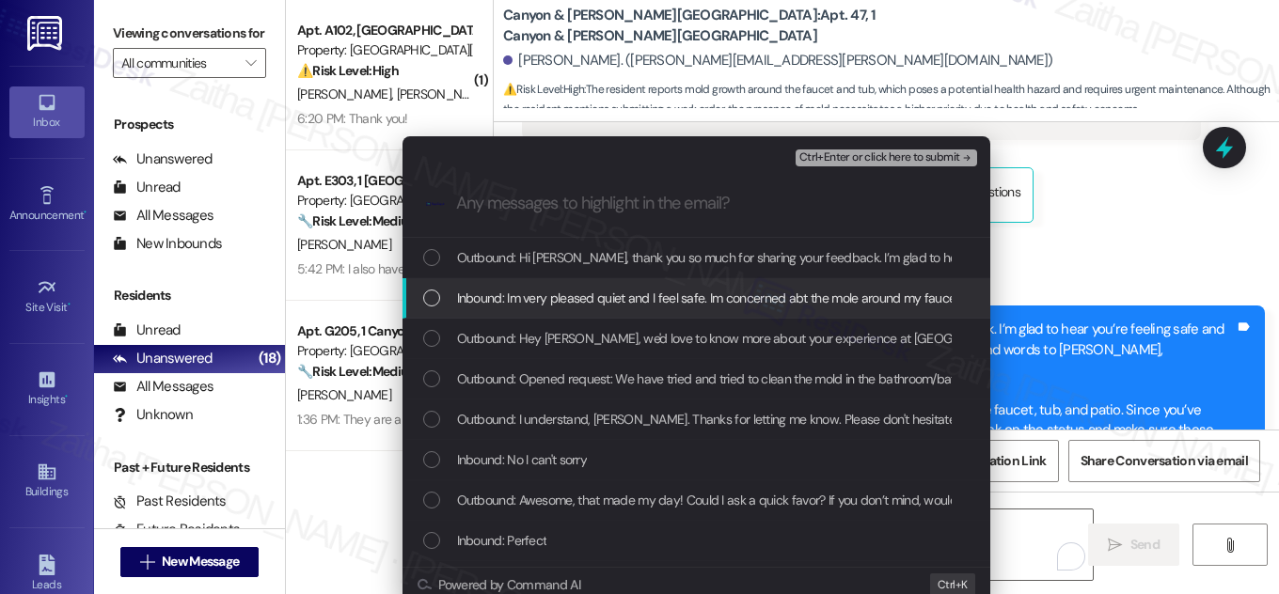
click at [446, 291] on div "Inbound: Im very pleased quiet and I feel safe. Im concerned abt the mole aroun…" at bounding box center [698, 298] width 550 height 21
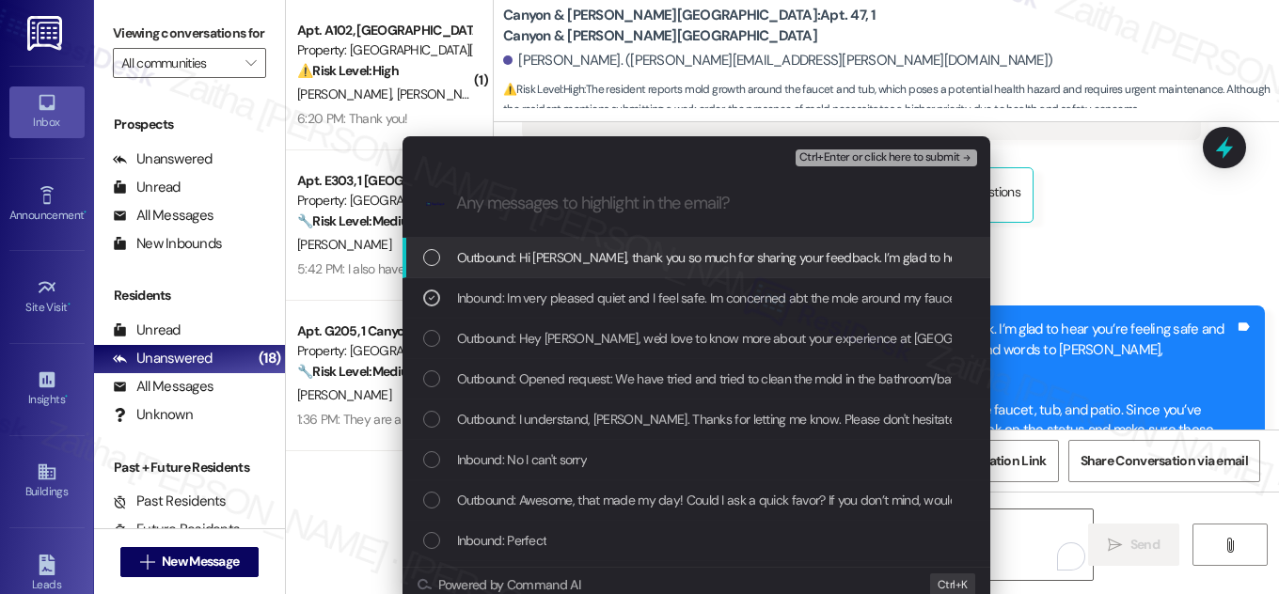
click at [911, 152] on span "Ctrl+Enter or click here to submit" at bounding box center [879, 157] width 161 height 13
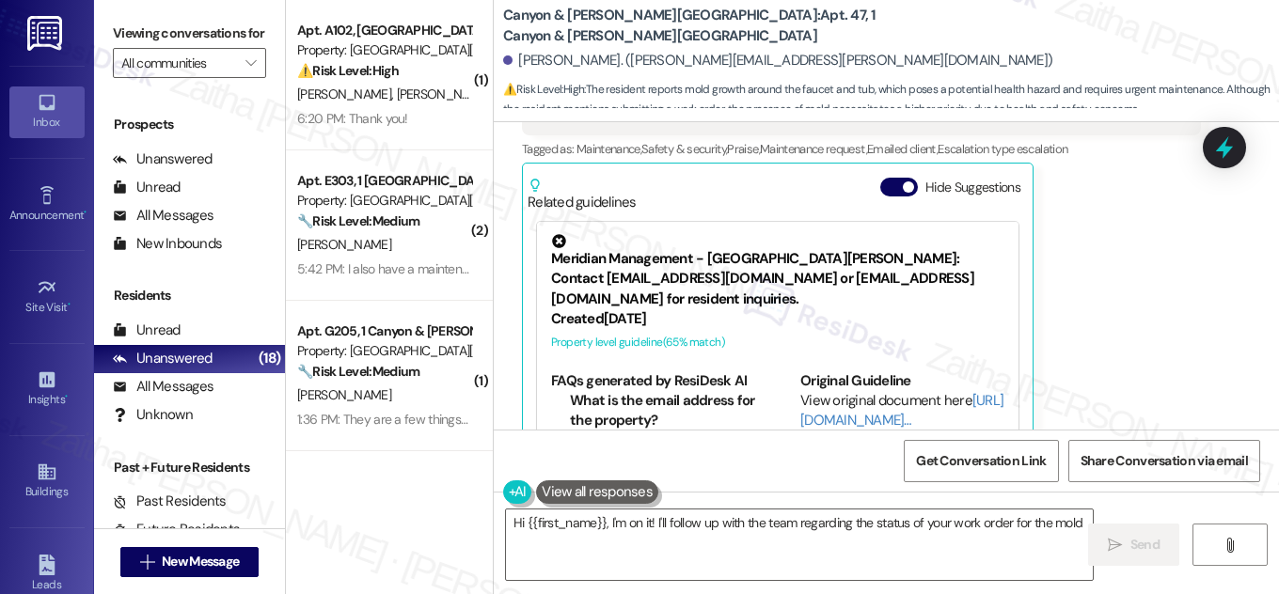
scroll to position [67, 0]
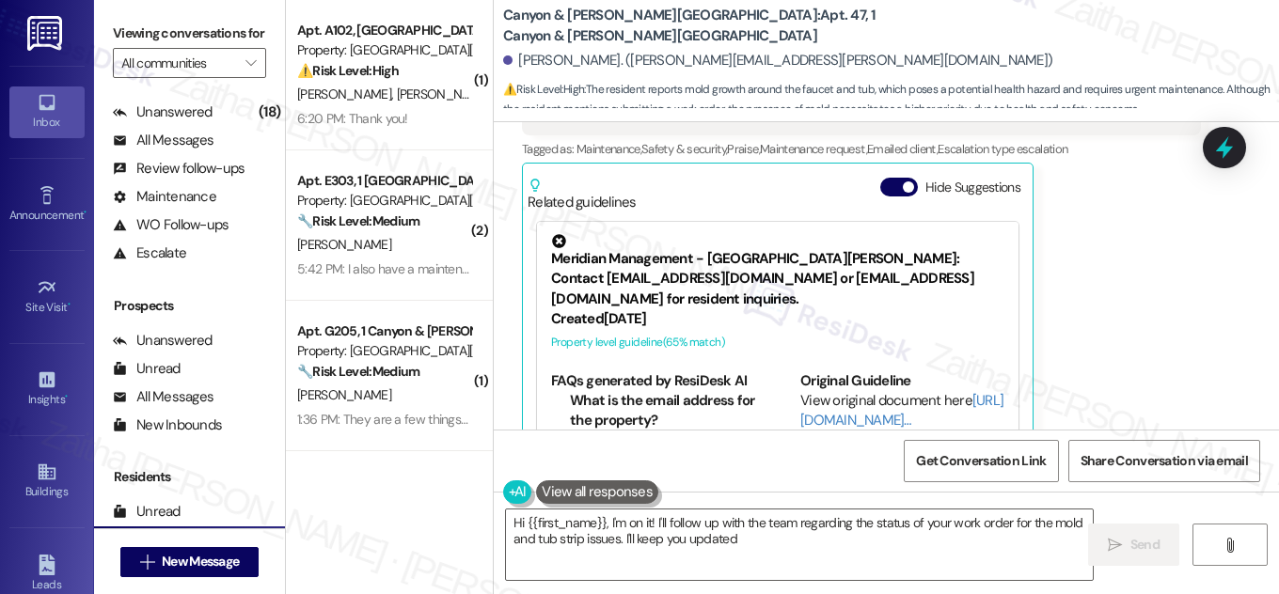
type textarea "Hi {{first_name}}, I'm on it! I'll follow up with the team regarding the status…"
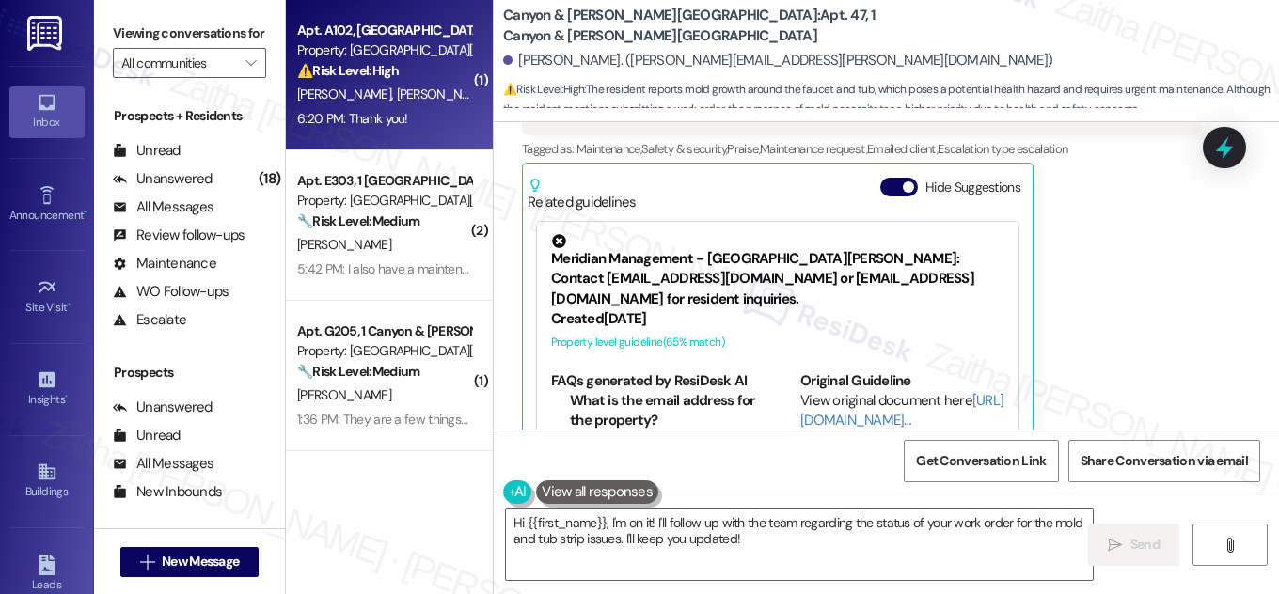
click at [425, 104] on div "[PERSON_NAME] [PERSON_NAME]" at bounding box center [384, 95] width 178 height 24
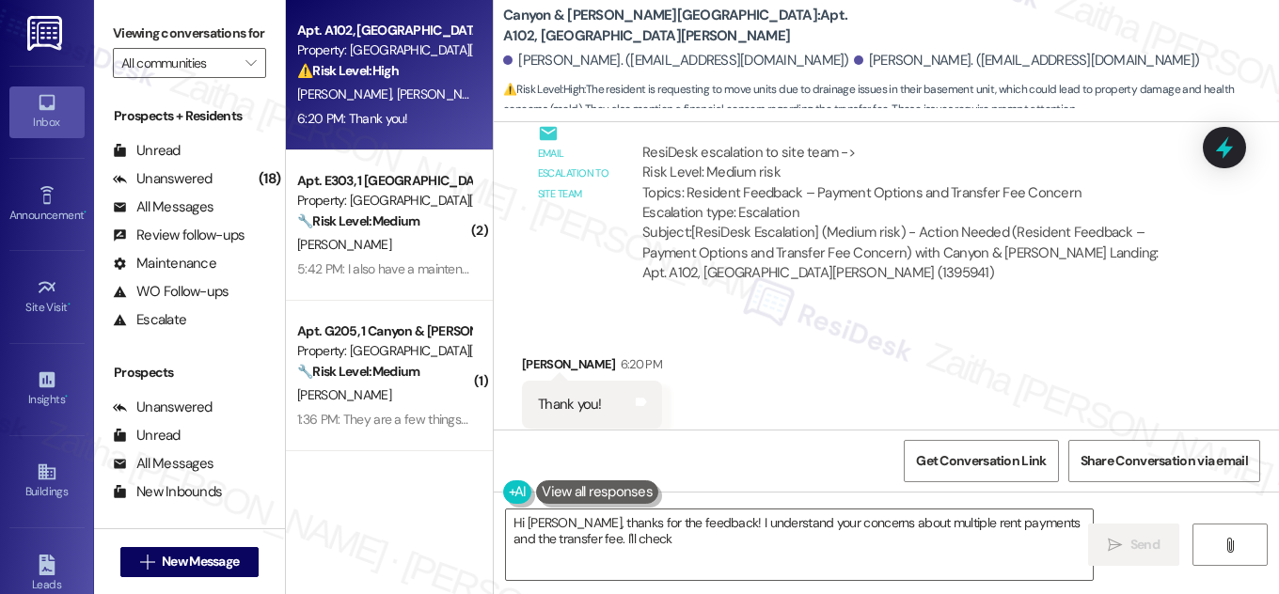
scroll to position [8367, 0]
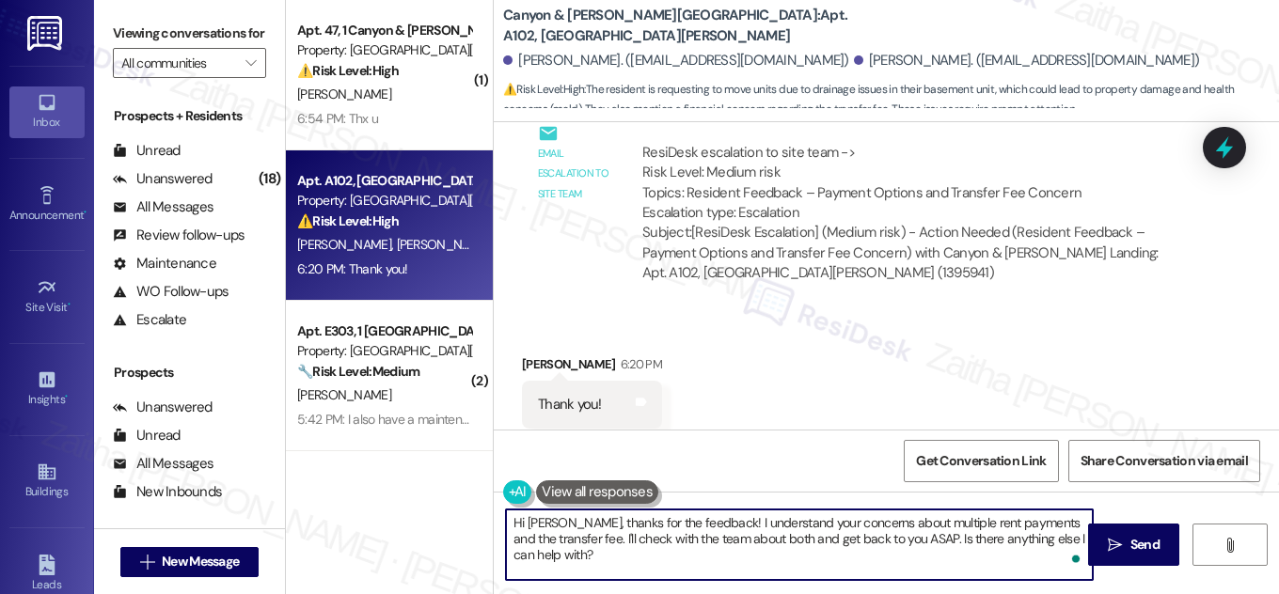
drag, startPoint x: 510, startPoint y: 524, endPoint x: 581, endPoint y: 570, distance: 85.1
click at [581, 570] on textarea "Hi [PERSON_NAME], thanks for the feedback! I understand your concerns about mul…" at bounding box center [799, 545] width 587 height 71
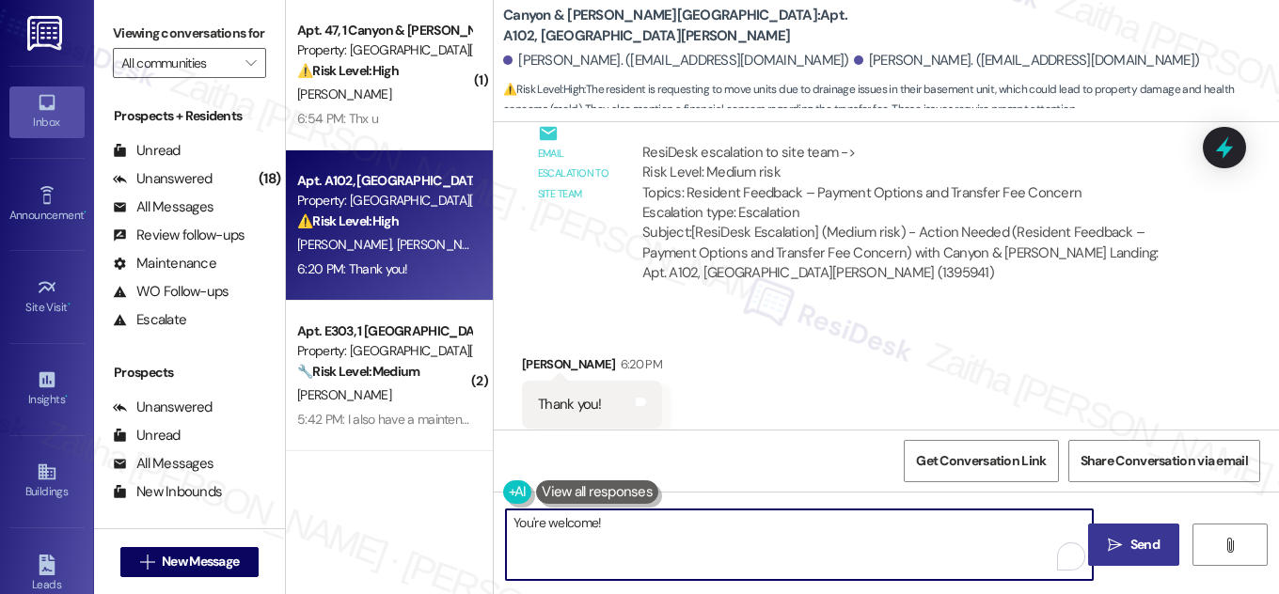
type textarea "You're welcome!"
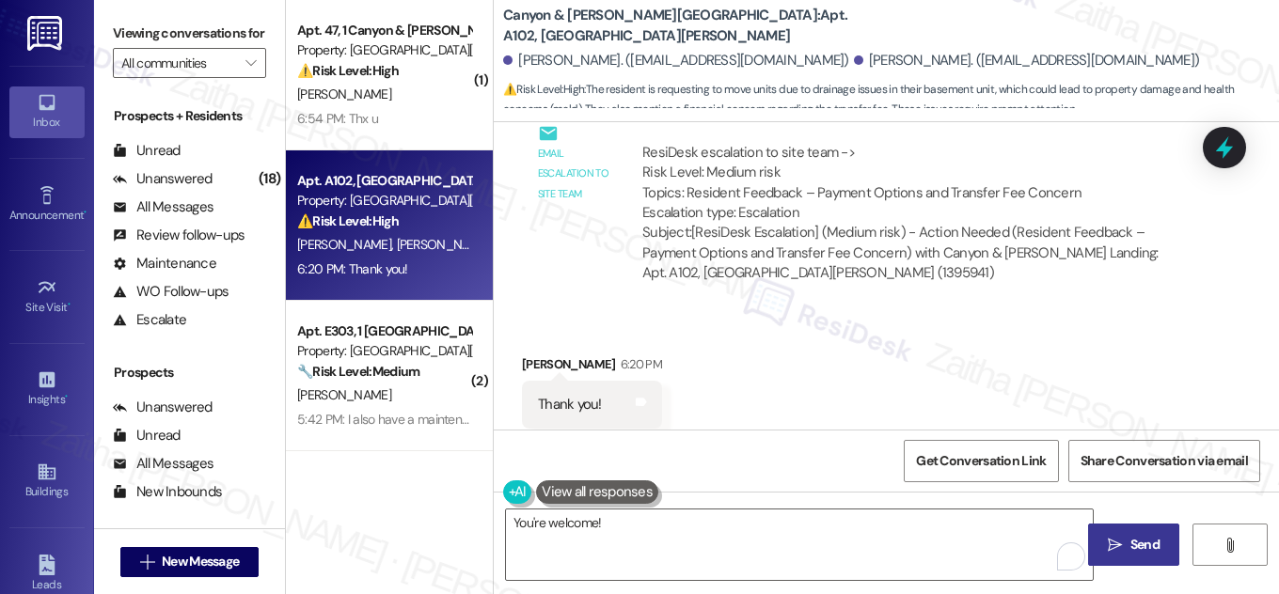
click at [1129, 527] on button " Send" at bounding box center [1133, 545] width 91 height 42
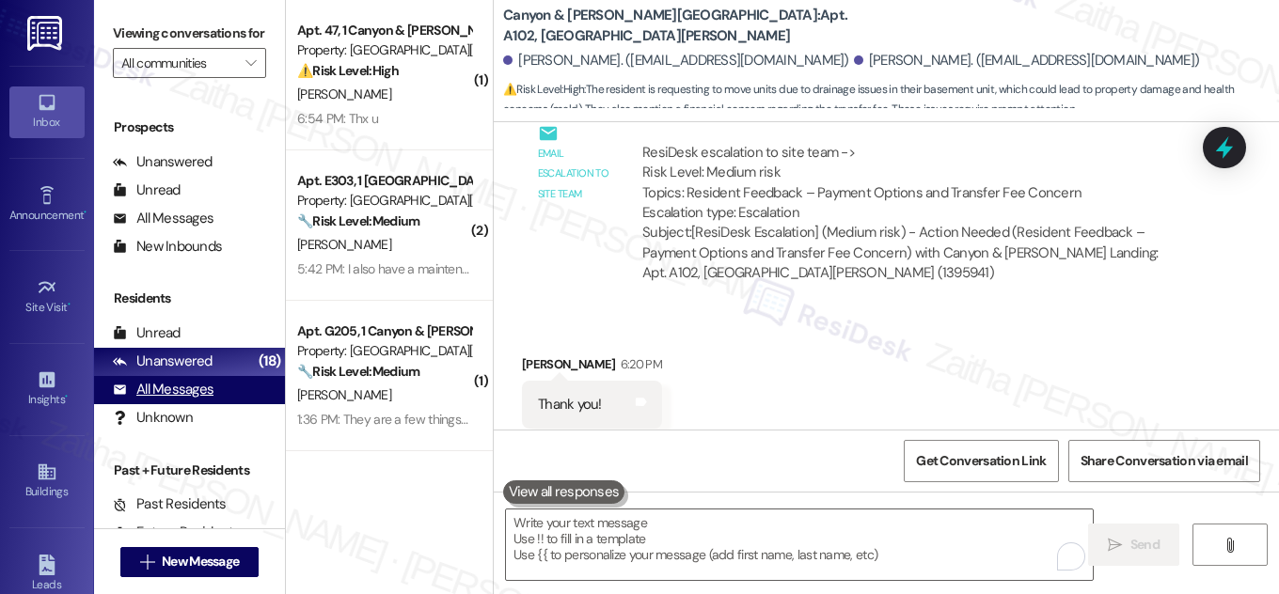
scroll to position [248, 0]
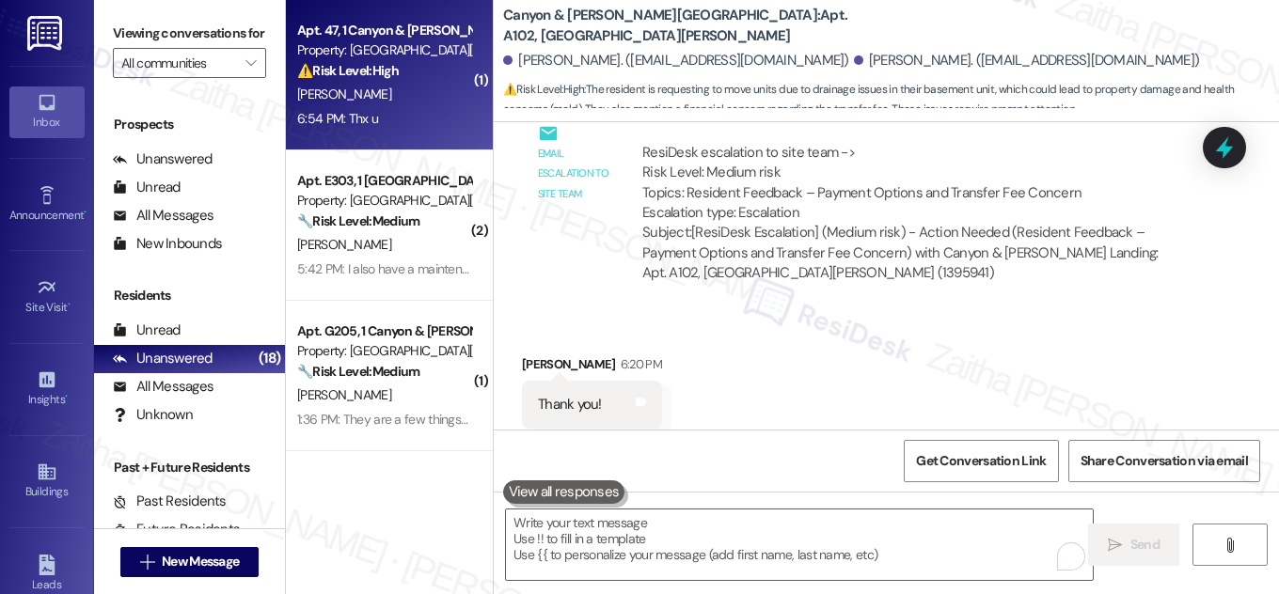
click at [379, 84] on div "[PERSON_NAME]" at bounding box center [384, 95] width 178 height 24
type textarea "Fetching suggested responses. Please feel free to read through the conversation…"
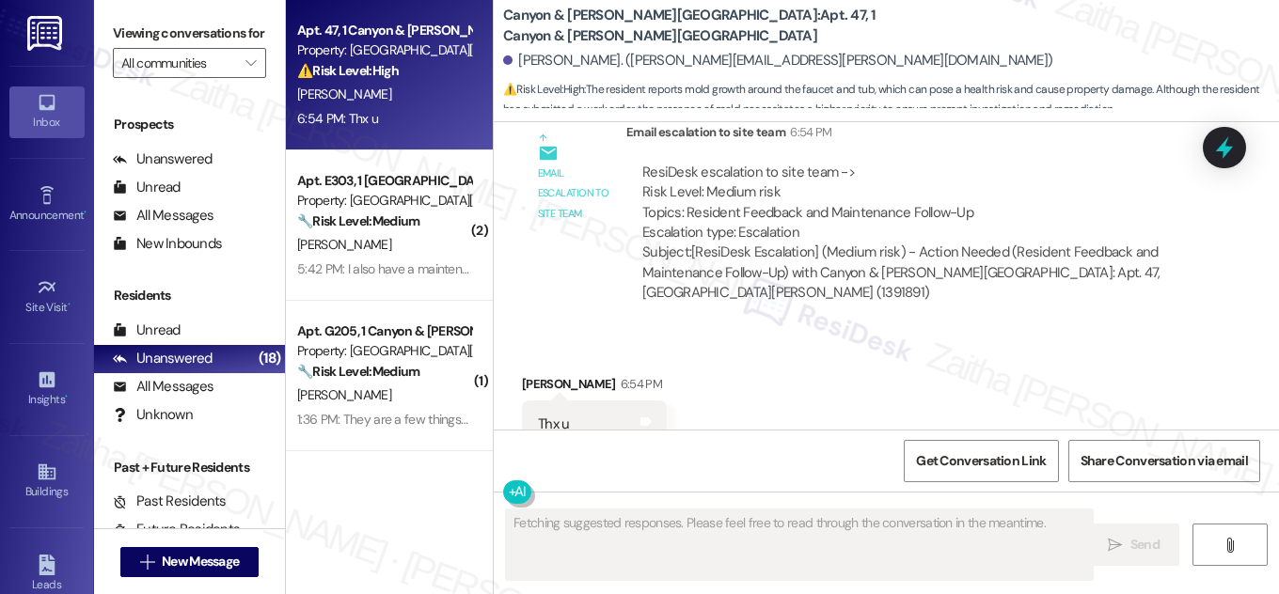
scroll to position [3520, 0]
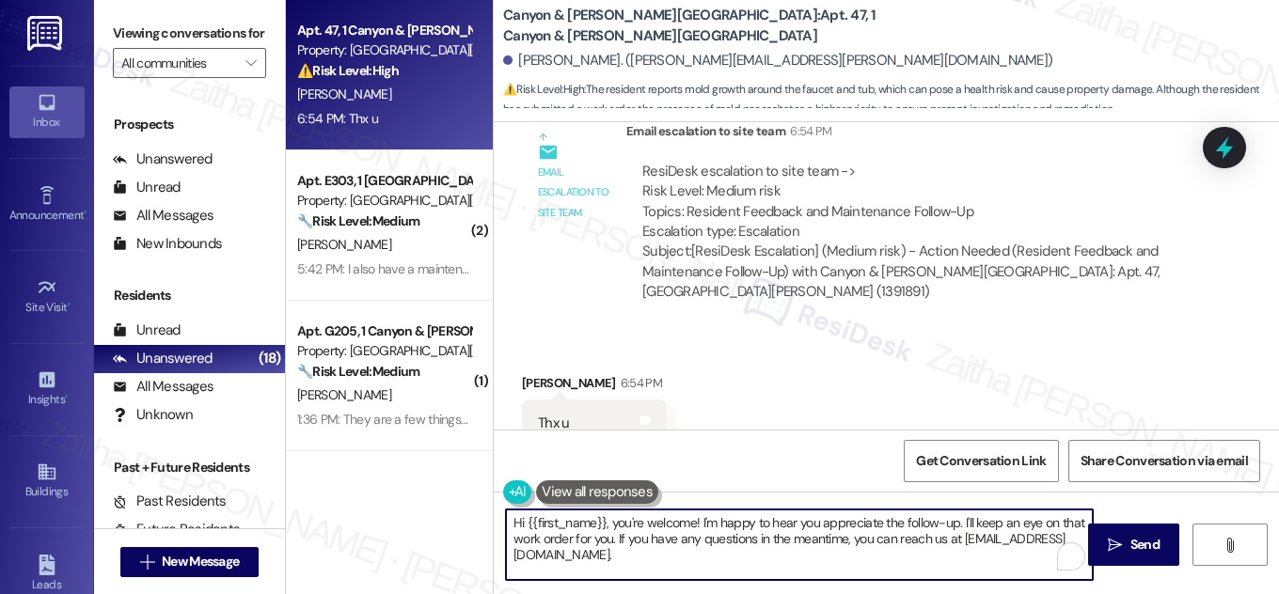
drag, startPoint x: 507, startPoint y: 530, endPoint x: 775, endPoint y: 582, distance: 273.2
click at [775, 582] on div "Hi {{first_name}}, you're welcome! I'm happy to hear you appreciate the follow-…" at bounding box center [886, 562] width 785 height 141
type textarea "U"
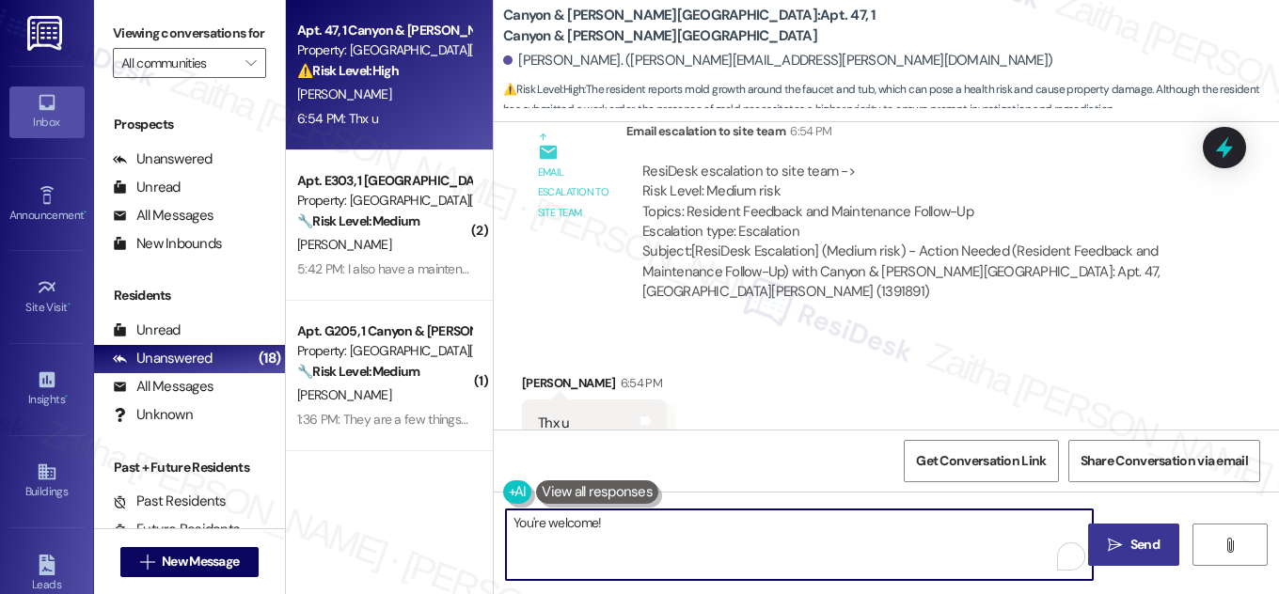
type textarea "You're welcome!"
click at [1150, 539] on span "Send" at bounding box center [1145, 545] width 29 height 20
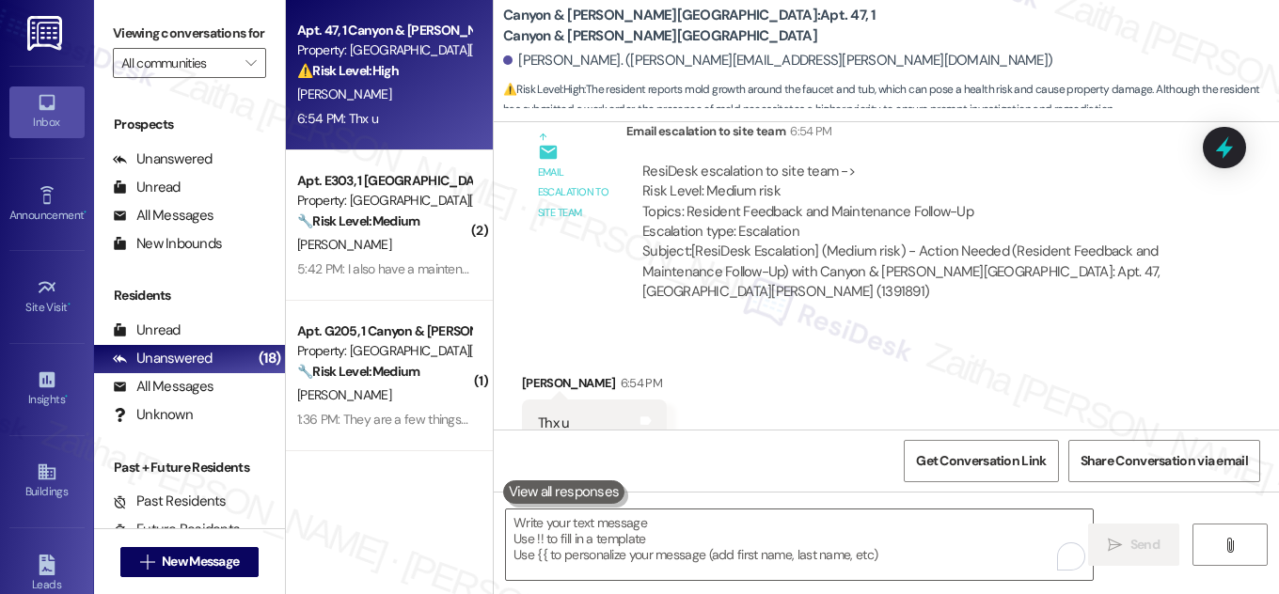
scroll to position [3520, 0]
click at [427, 85] on div "[PERSON_NAME]" at bounding box center [384, 95] width 178 height 24
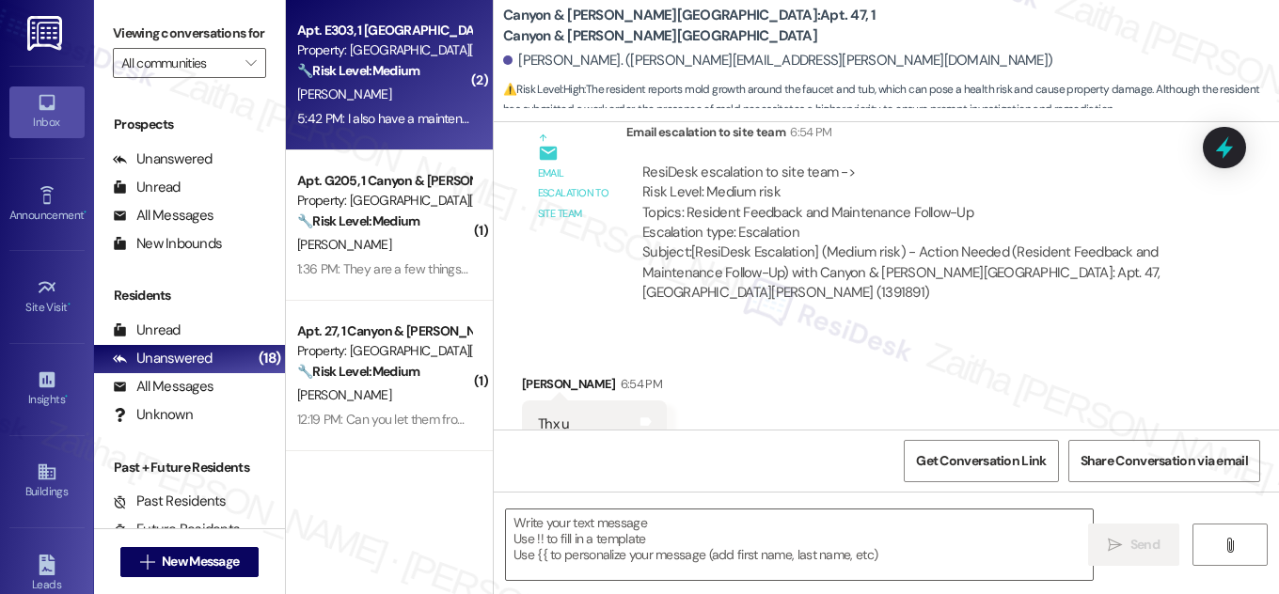
type textarea "Fetching suggested responses. Please feel free to read through the conversation…"
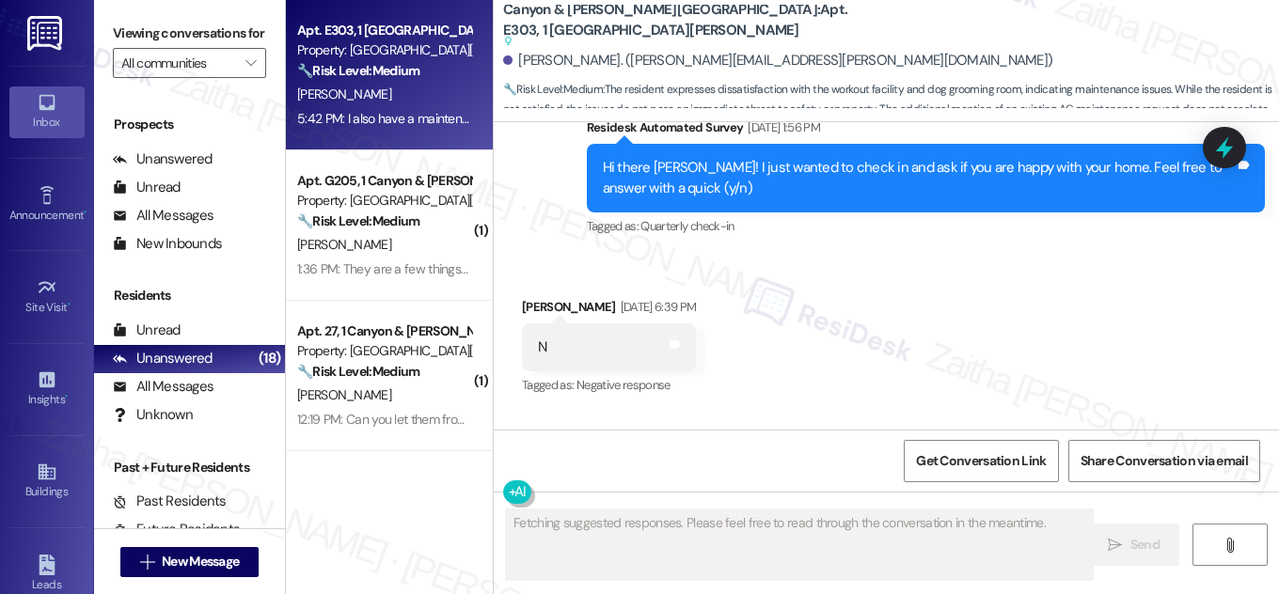
scroll to position [12412, 0]
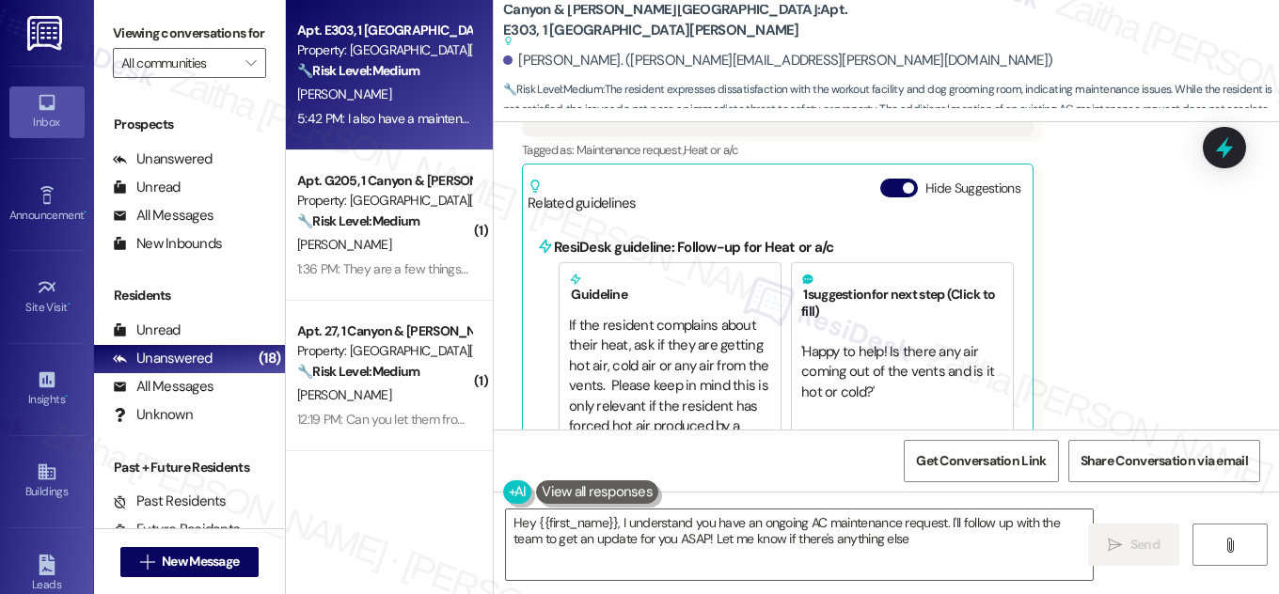
type textarea "Hey {{first_name}}, I understand you have an ongoing AC maintenance request. I'…"
click at [888, 179] on button "Hide Suggestions" at bounding box center [899, 188] width 38 height 19
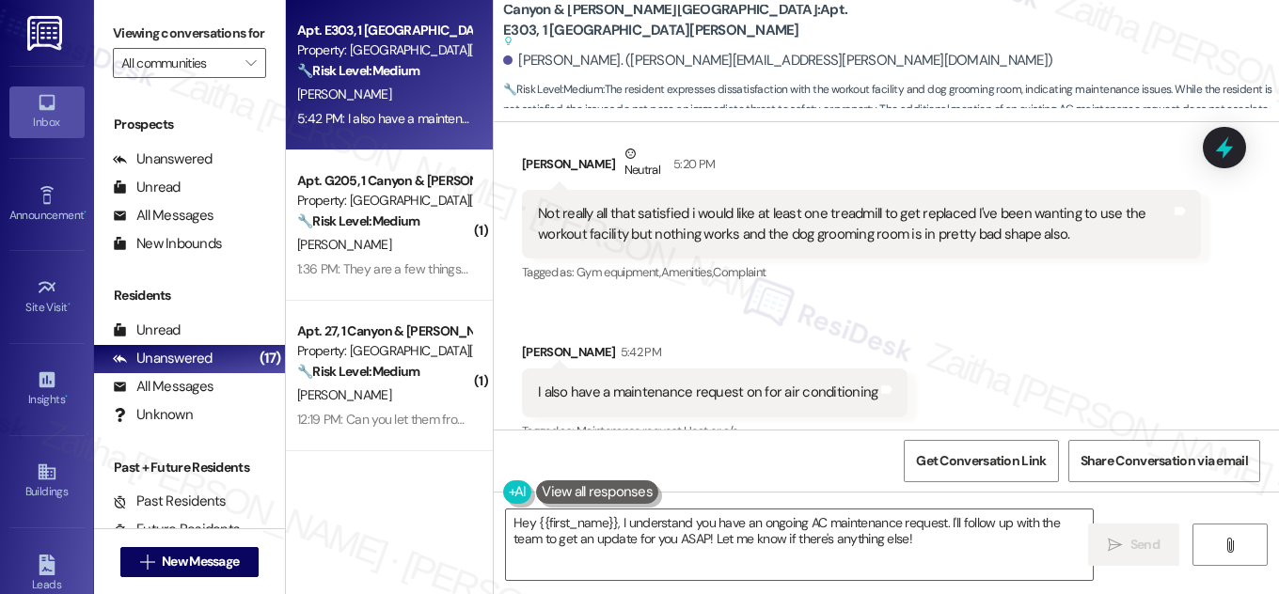
scroll to position [12175, 0]
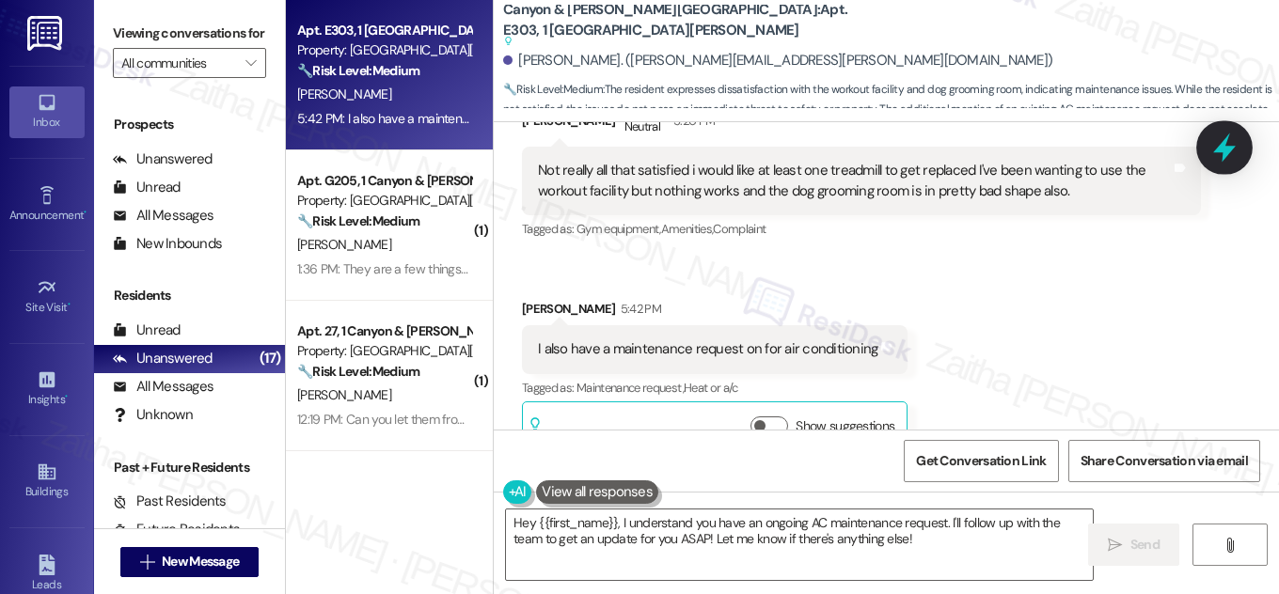
click at [1208, 151] on div at bounding box center [1224, 147] width 56 height 54
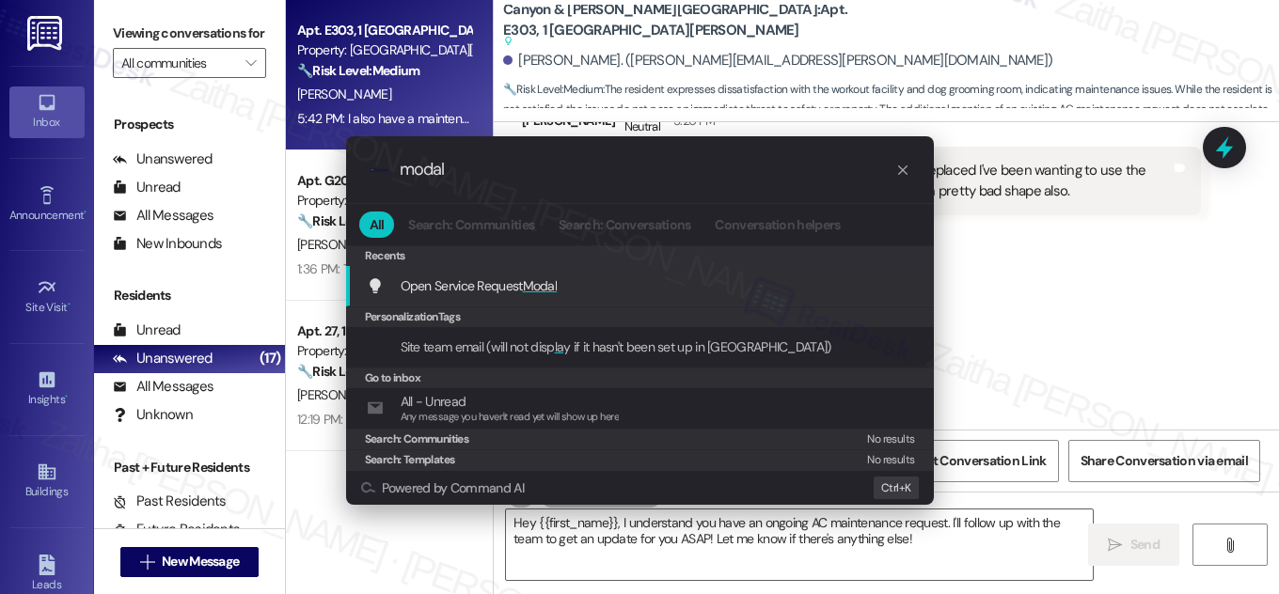
type input "modal"
click at [536, 285] on span "Modal" at bounding box center [540, 285] width 35 height 17
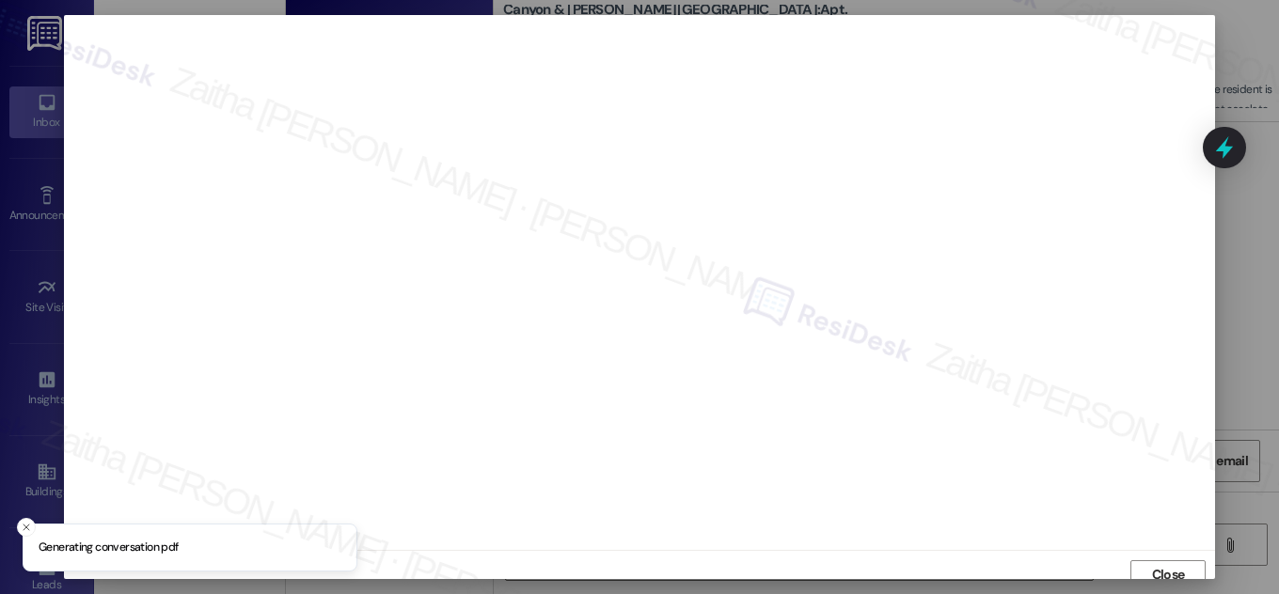
scroll to position [10, 0]
click at [1148, 564] on span "Close" at bounding box center [1168, 565] width 40 height 20
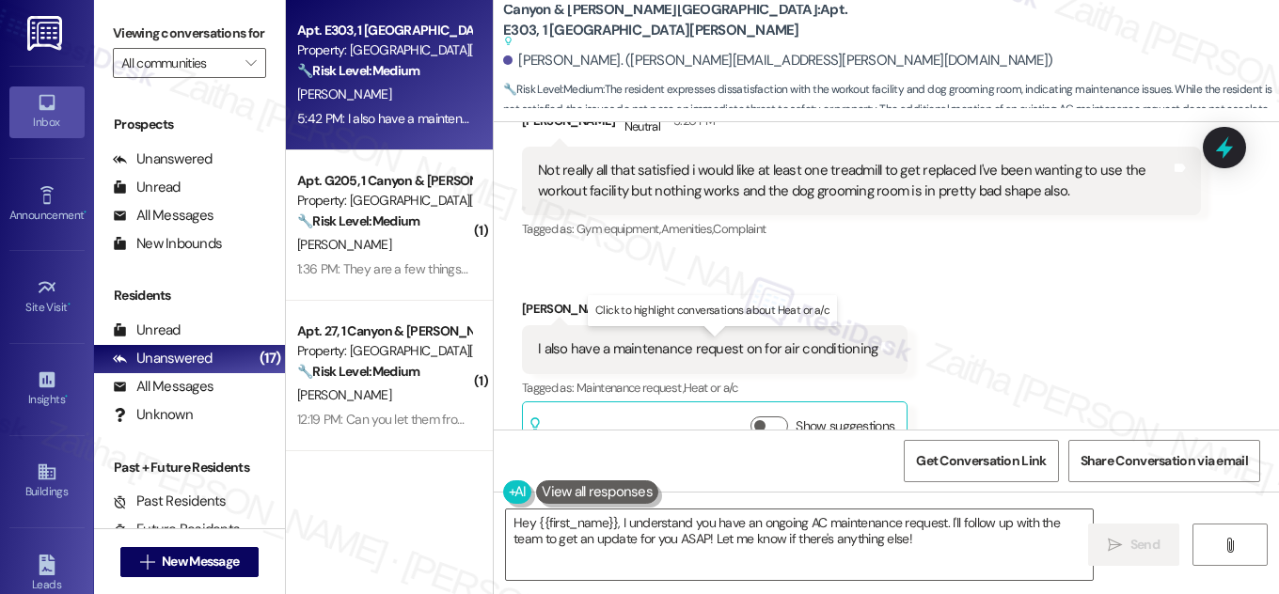
scroll to position [12089, 0]
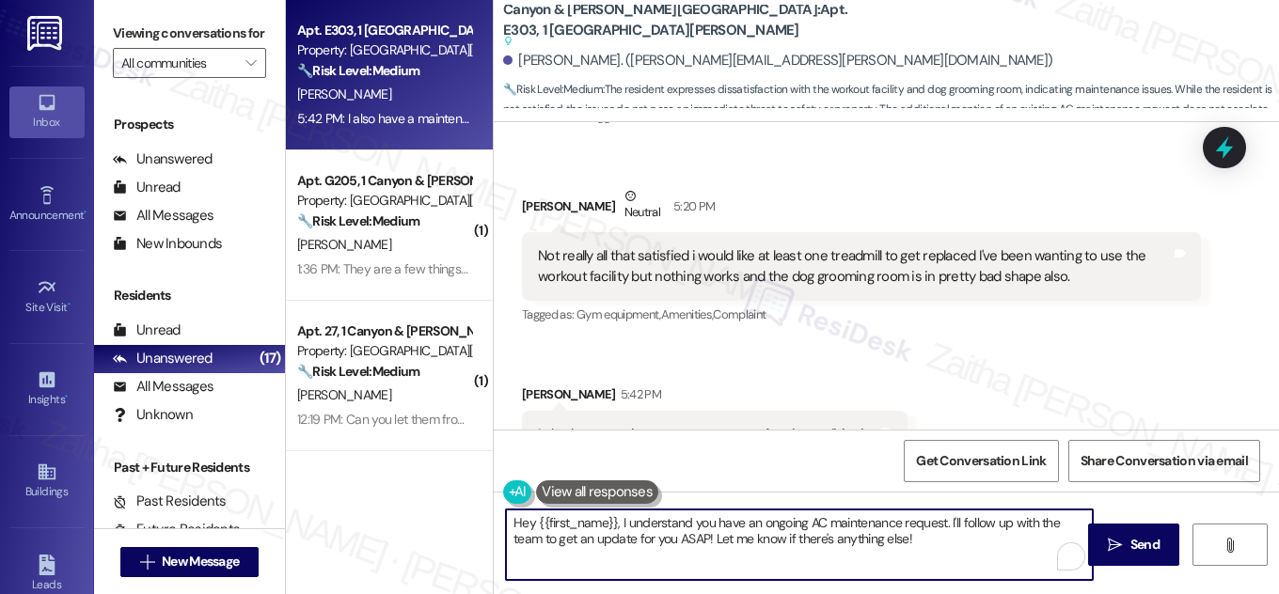
click at [520, 522] on textarea "Hey {{first_name}}, I understand you have an ongoing AC maintenance request. I'…" at bounding box center [799, 545] width 587 height 71
click at [756, 525] on textarea "Thank you for the feedback, {{first_name}}, I understand you have an ongoing AC…" at bounding box center [799, 545] width 587 height 71
type textarea "Thank you for the feedback, {{first_name}}. I understand you have an ongoing AC…"
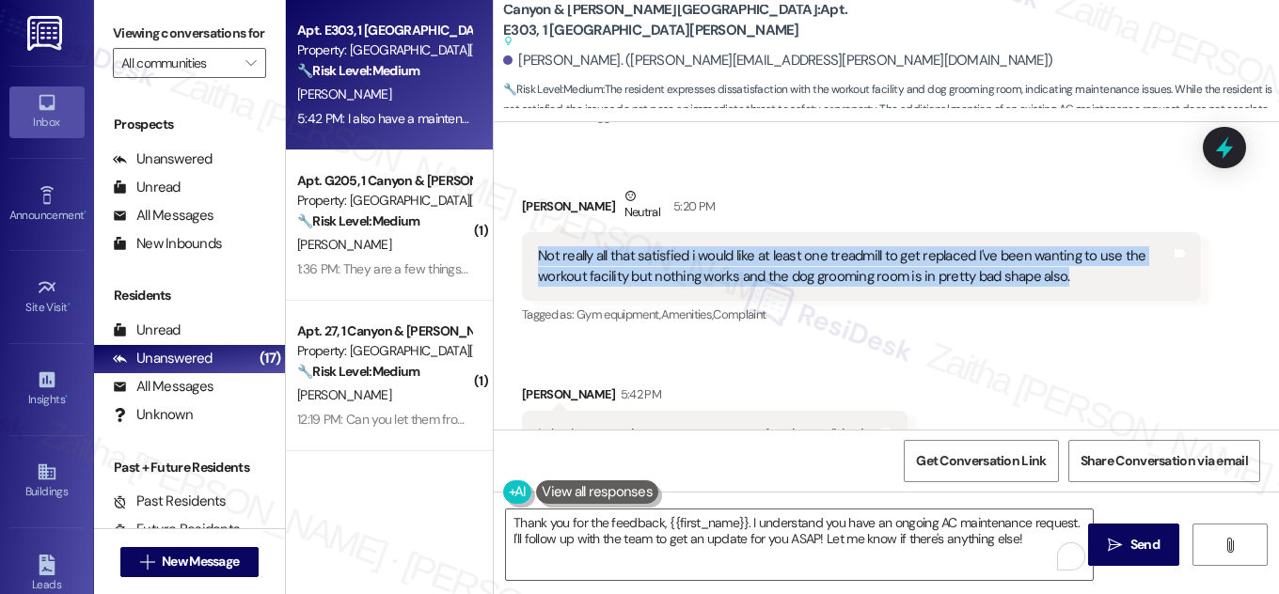
drag, startPoint x: 522, startPoint y: 218, endPoint x: 1114, endPoint y: 235, distance: 591.9
click at [1114, 235] on div "Not really all that satisfied i would like at least one treadmill to get replac…" at bounding box center [861, 266] width 679 height 69
copy div "Not really all that satisfied i would like at least one treadmill to get replac…"
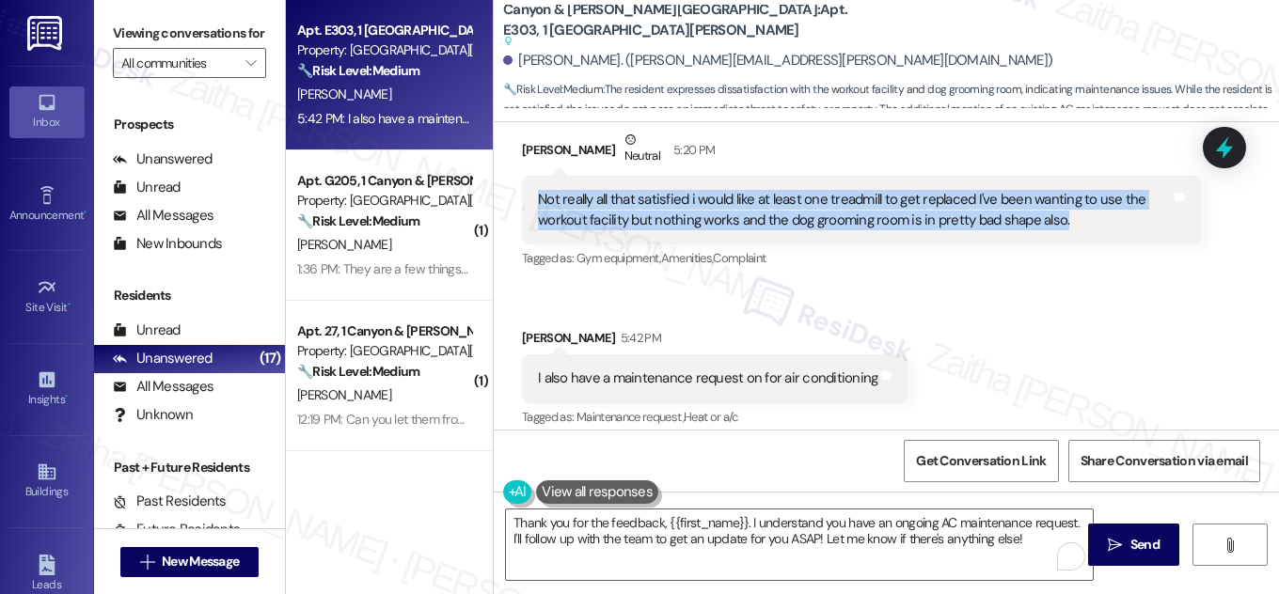
scroll to position [12175, 0]
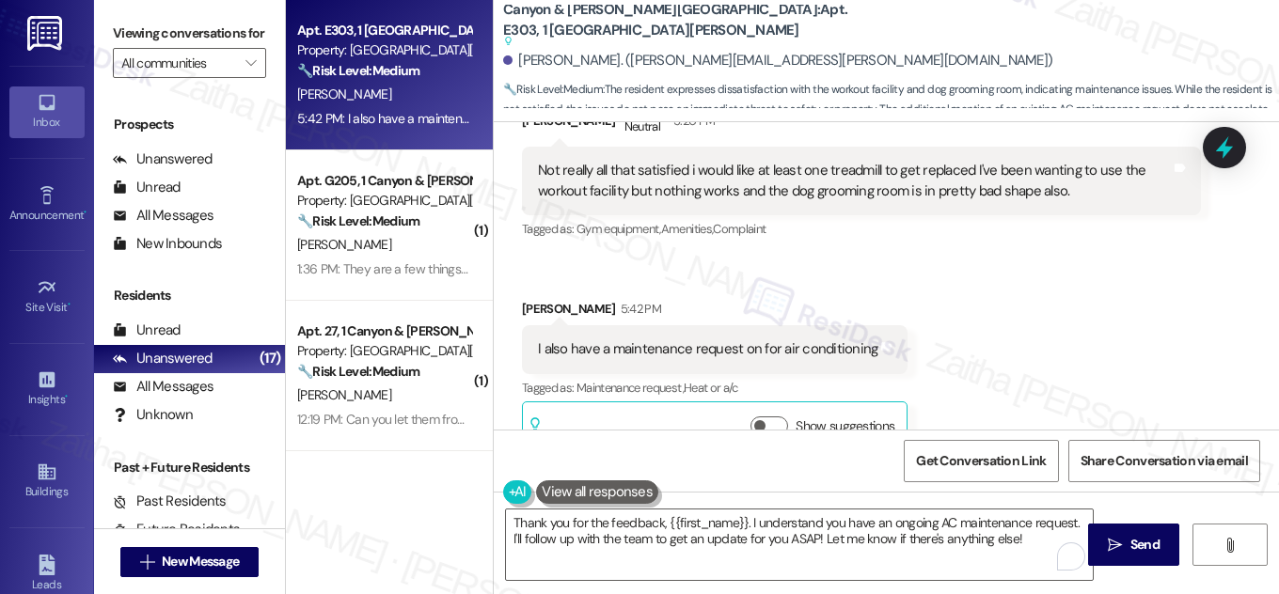
drag, startPoint x: 512, startPoint y: 306, endPoint x: 524, endPoint y: 308, distance: 12.4
click at [513, 307] on div "Received via SMS [PERSON_NAME] 5:42 PM I also have a maintenance request on for…" at bounding box center [715, 378] width 414 height 186
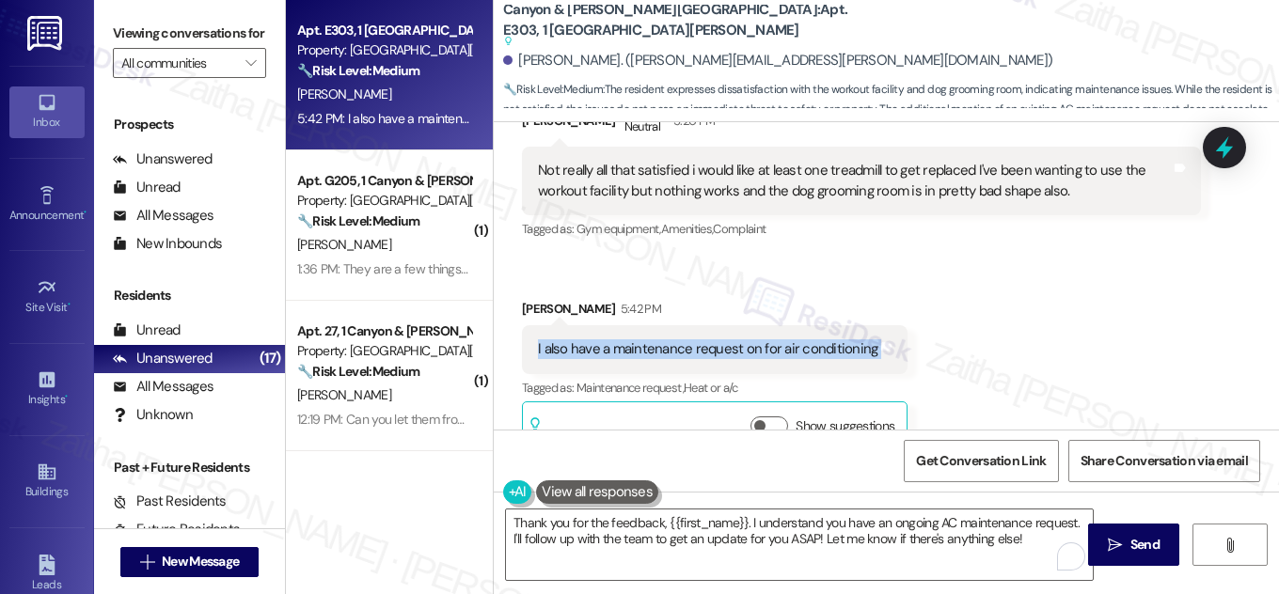
drag, startPoint x: 525, startPoint y: 308, endPoint x: 870, endPoint y: 324, distance: 345.6
click at [870, 325] on div "I also have a maintenance request on for air conditioning Tags and notes" at bounding box center [715, 349] width 386 height 48
copy div "I also have a maintenance request on for air conditioning Tags and notes"
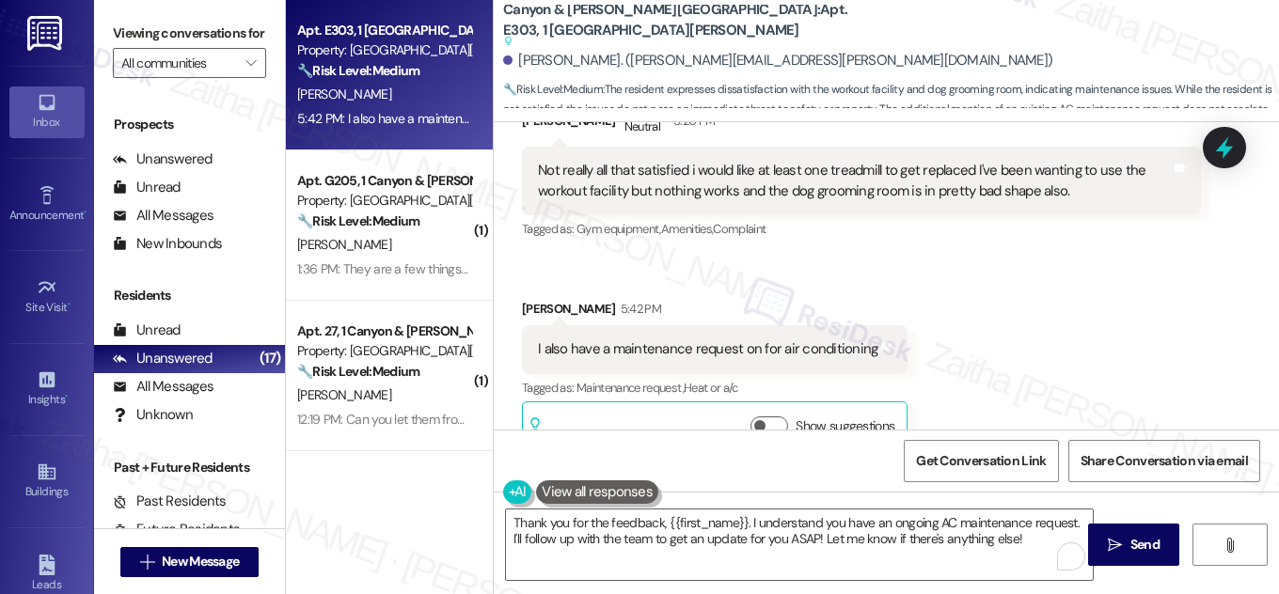
click at [852, 215] on div "Received via SMS [PERSON_NAME] Neutral 5:20 PM Not really all that satisfied i …" at bounding box center [886, 264] width 785 height 413
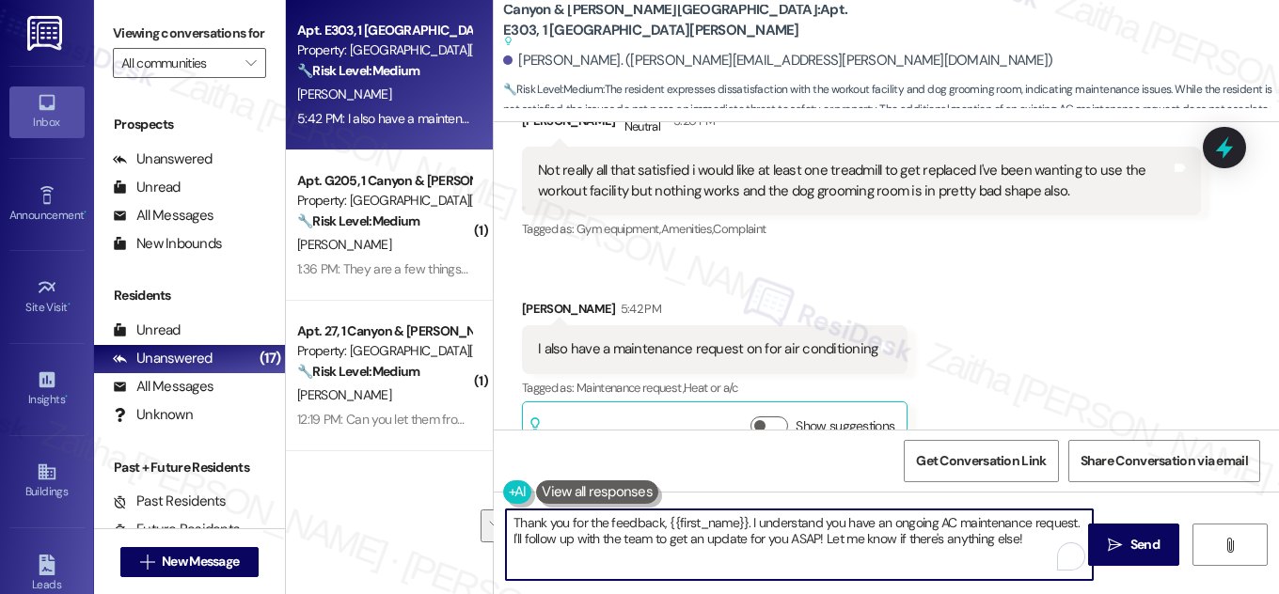
drag, startPoint x: 507, startPoint y: 526, endPoint x: 1016, endPoint y: 540, distance: 509.0
click at [1016, 540] on textarea "Thank you for the feedback, {{first_name}}. I understand you have an ongoing AC…" at bounding box center [799, 545] width 587 height 71
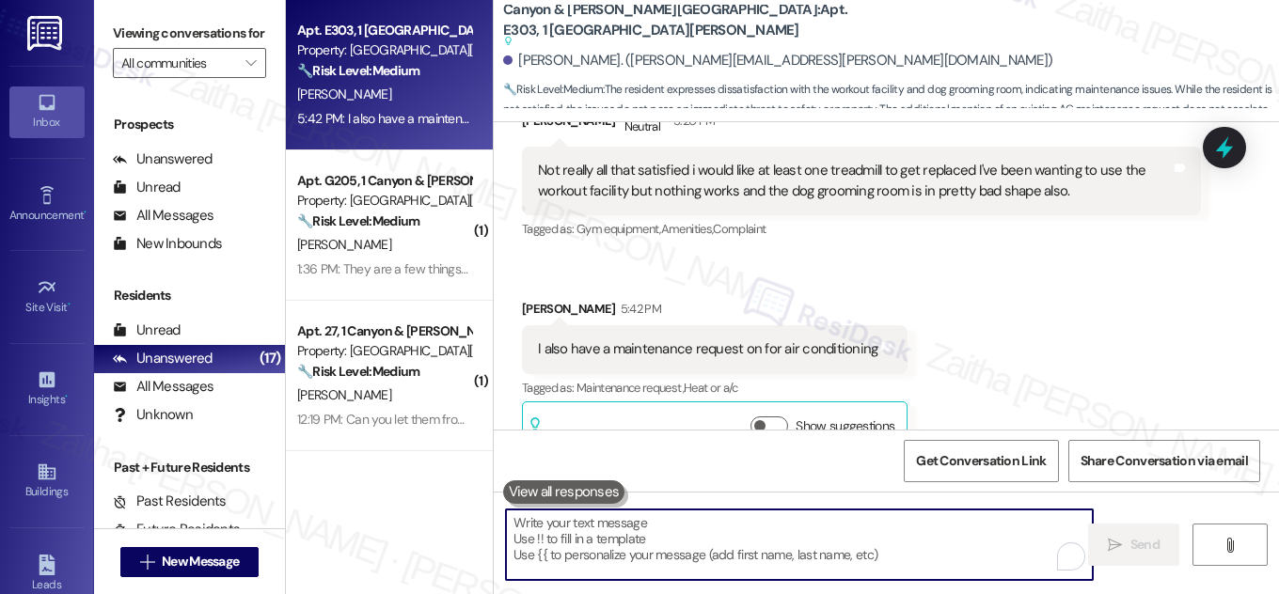
paste textarea "Thank you for sharing your feedback. I’m sorry to hear about your experience wi…"
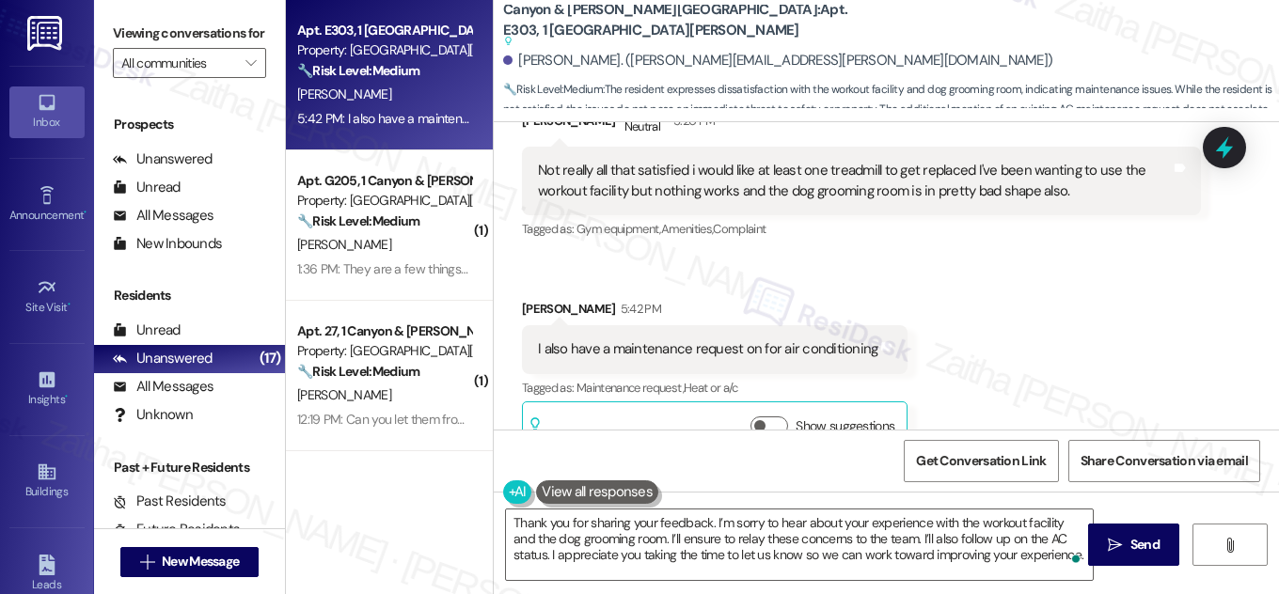
click at [533, 299] on div "[PERSON_NAME] 5:42 PM" at bounding box center [715, 312] width 386 height 26
copy div "Davon"
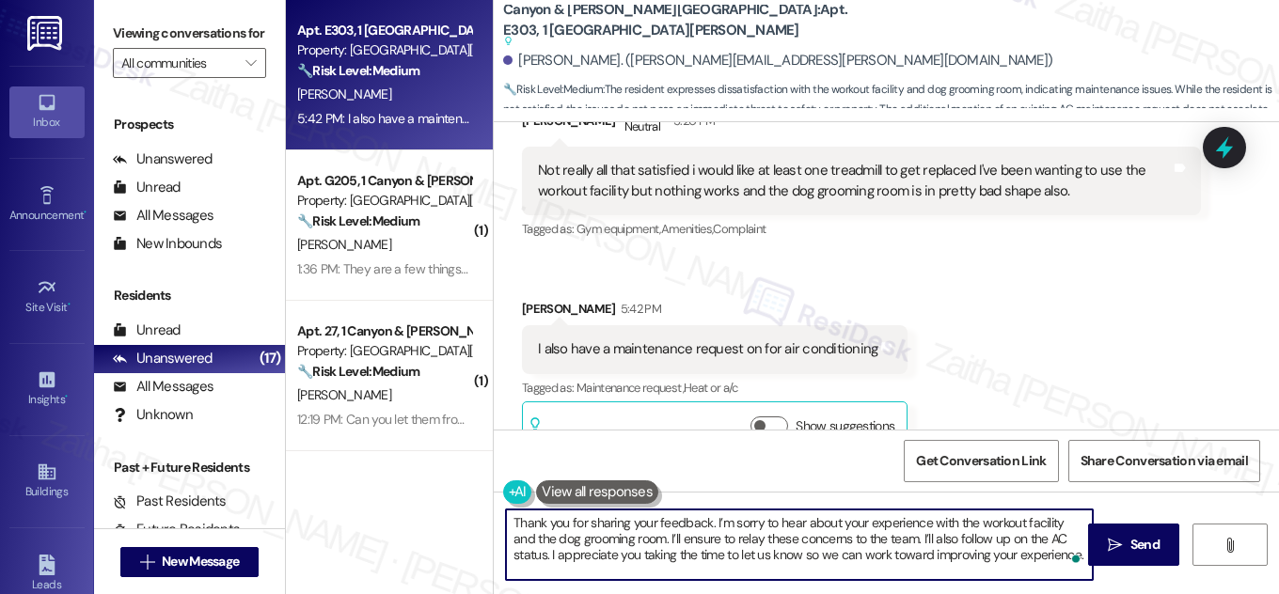
drag, startPoint x: 706, startPoint y: 522, endPoint x: 741, endPoint y: 534, distance: 36.9
click at [706, 522] on textarea "Thank you for sharing your feedback. I’m sorry to hear about your experience wi…" at bounding box center [799, 545] width 587 height 71
paste textarea "Davon"
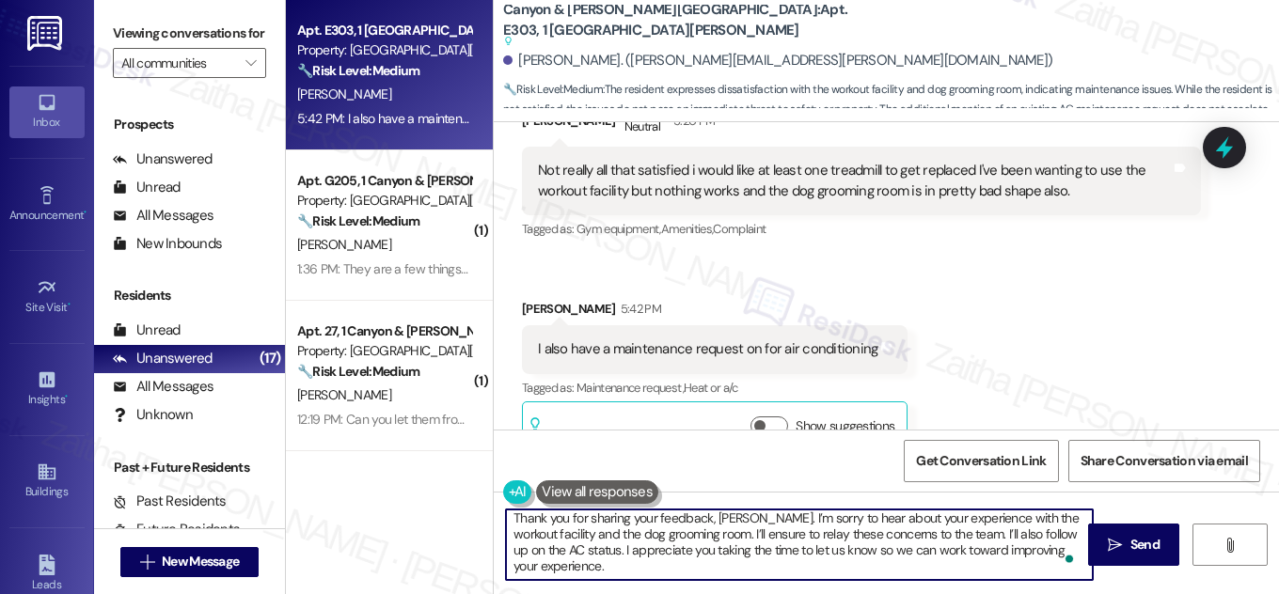
click at [589, 562] on textarea "Thank you for sharing your feedback, [PERSON_NAME]. I’m sorry to hear about you…" at bounding box center [799, 545] width 587 height 71
type textarea "Thank you for sharing your feedback, [PERSON_NAME]. I’m sorry to hear about you…"
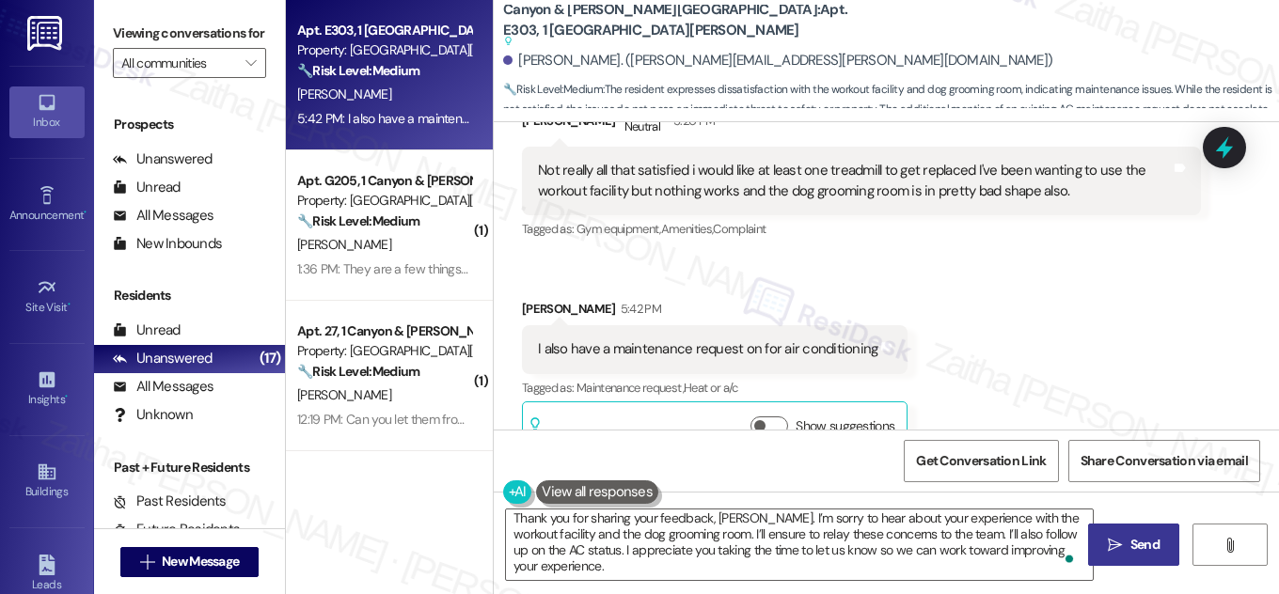
click at [1138, 551] on span "Send" at bounding box center [1145, 545] width 29 height 20
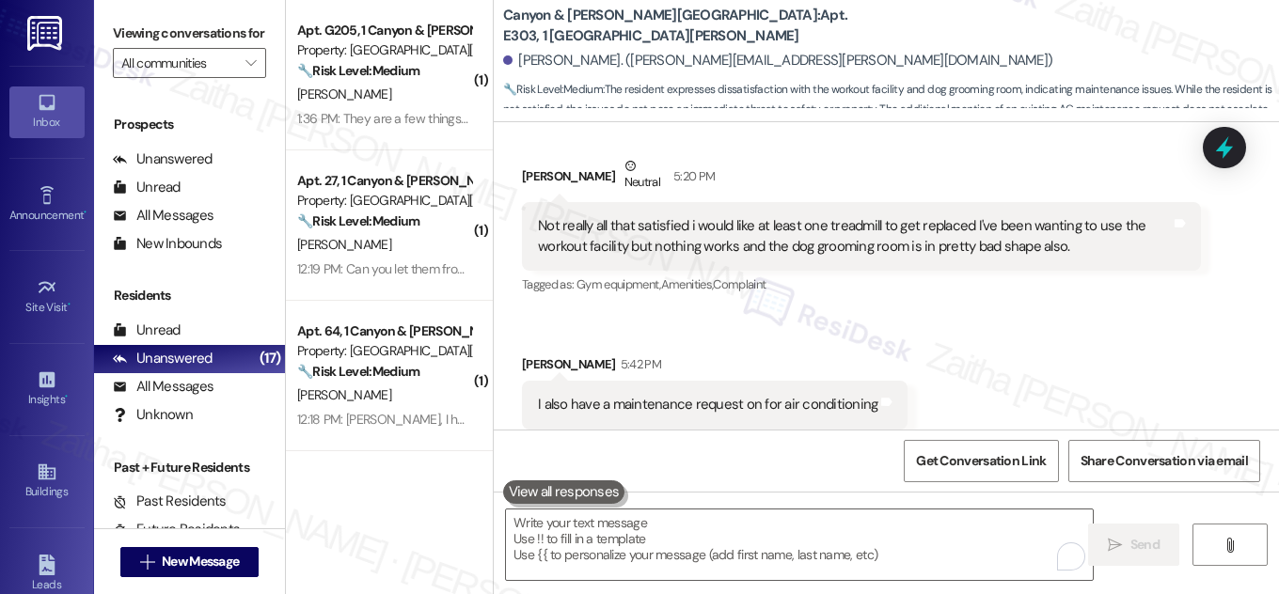
scroll to position [12291, 0]
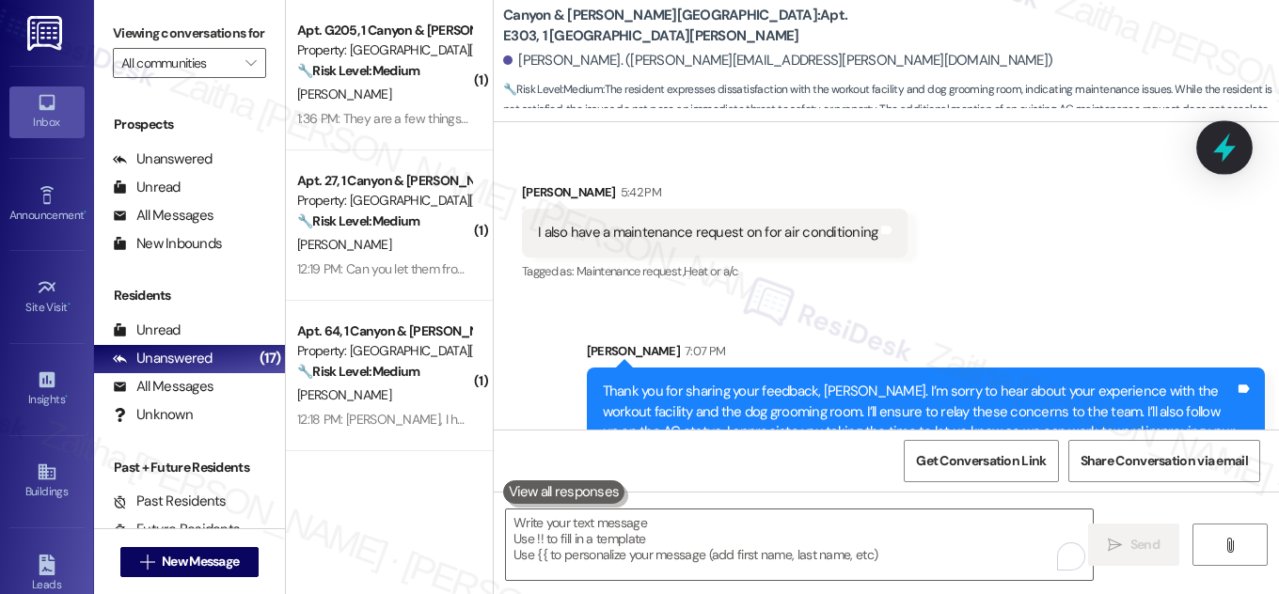
click at [1213, 147] on icon at bounding box center [1225, 148] width 32 height 32
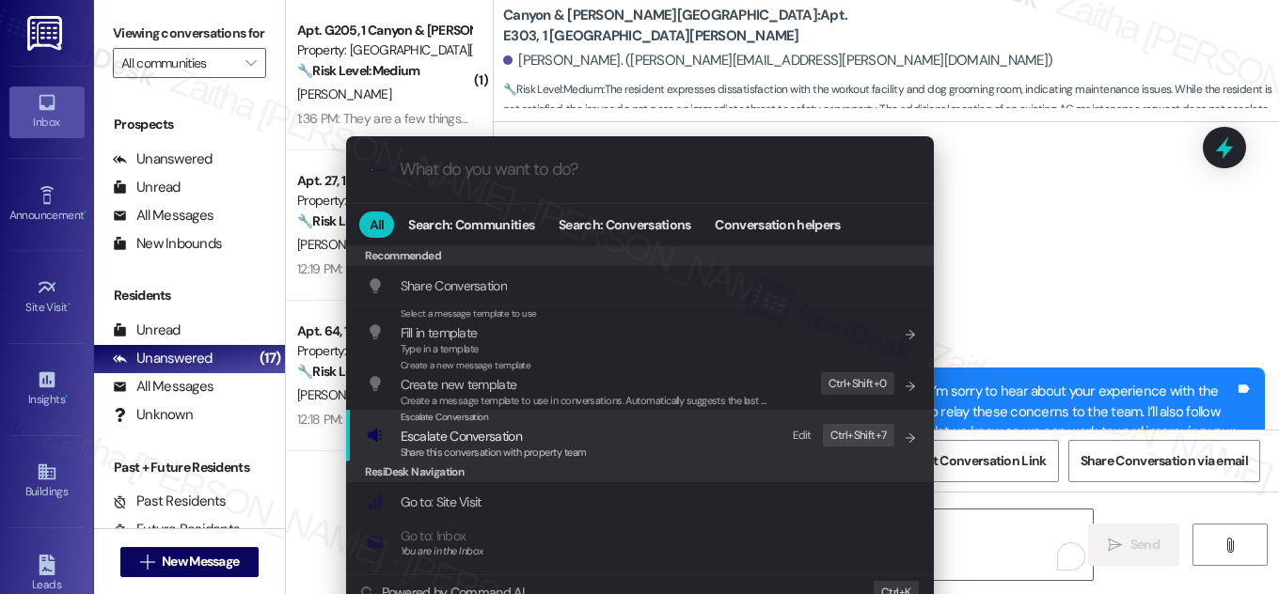
click at [467, 437] on span "Escalate Conversation" at bounding box center [461, 436] width 121 height 17
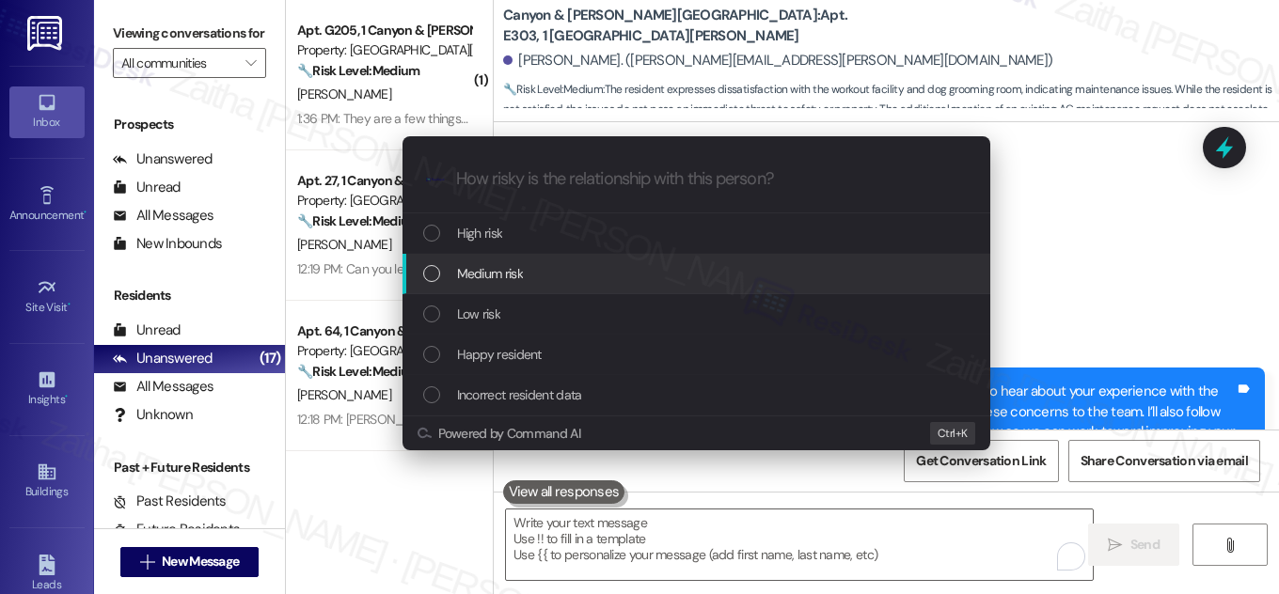
click at [531, 272] on div "Medium risk" at bounding box center [698, 273] width 550 height 21
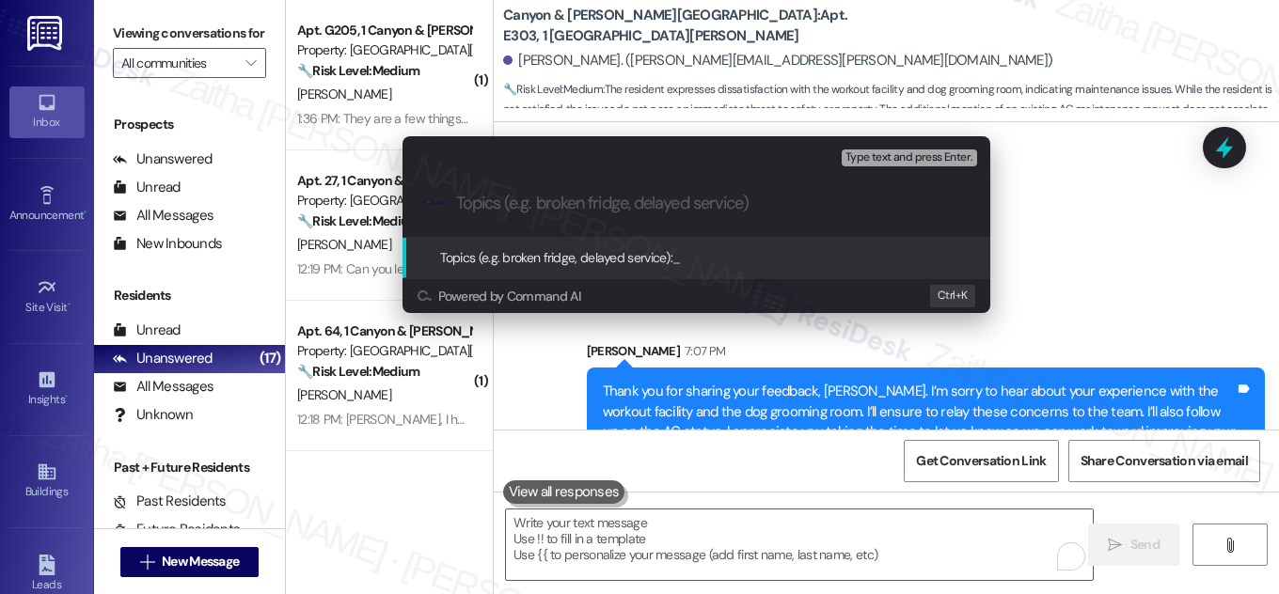
paste input "Resident Feedback: Fitness Center, Dog Grooming Room, and A/C Request"
type input "Resident Feedback: Fitness Center, Dog Grooming Room, and A/C Request"
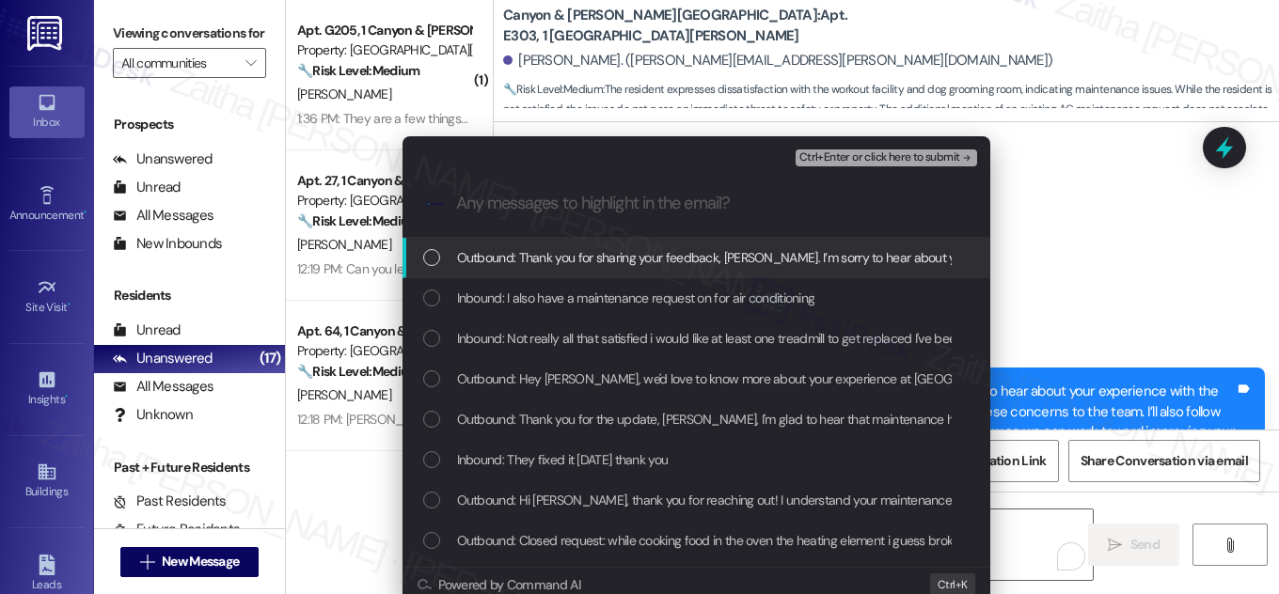
scroll to position [0, 0]
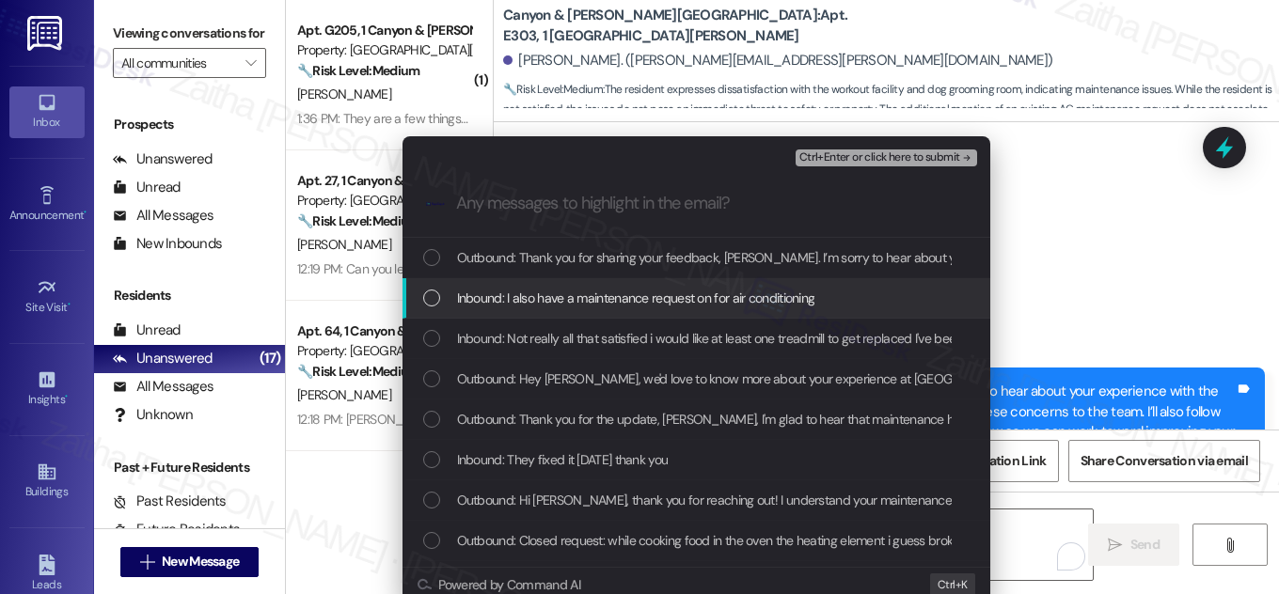
click at [464, 299] on span "Inbound: I also have a maintenance request on for air conditioning" at bounding box center [636, 298] width 358 height 21
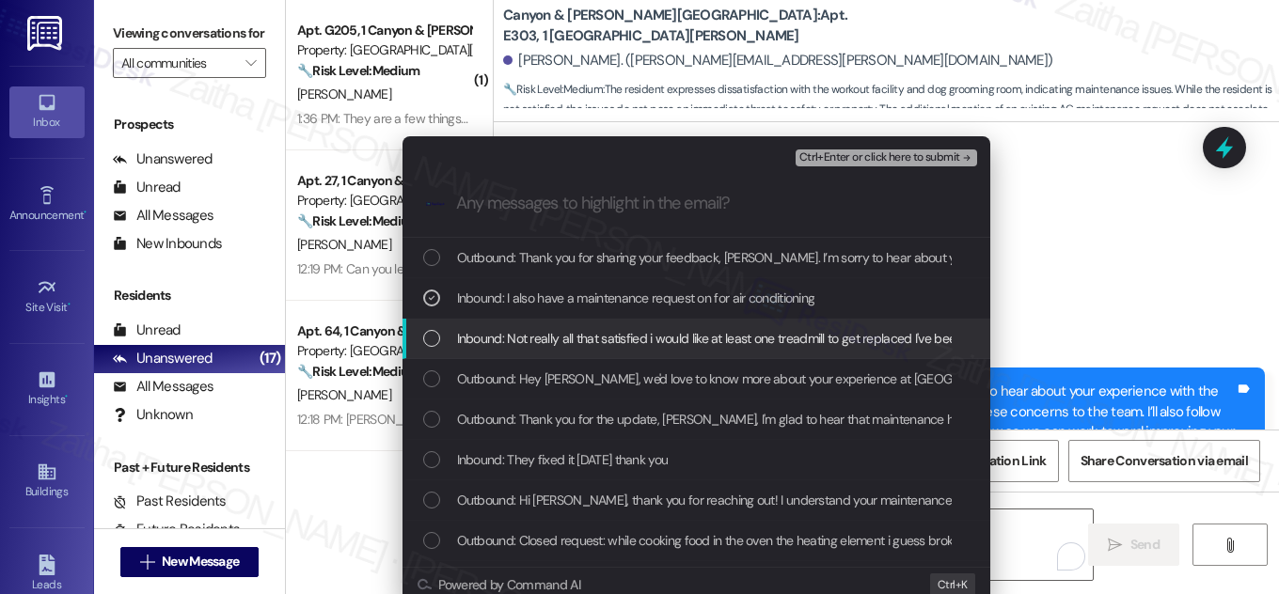
click at [464, 338] on span "Inbound: Not really all that satisfied i would like at least one treadmill to g…" at bounding box center [1008, 338] width 1102 height 21
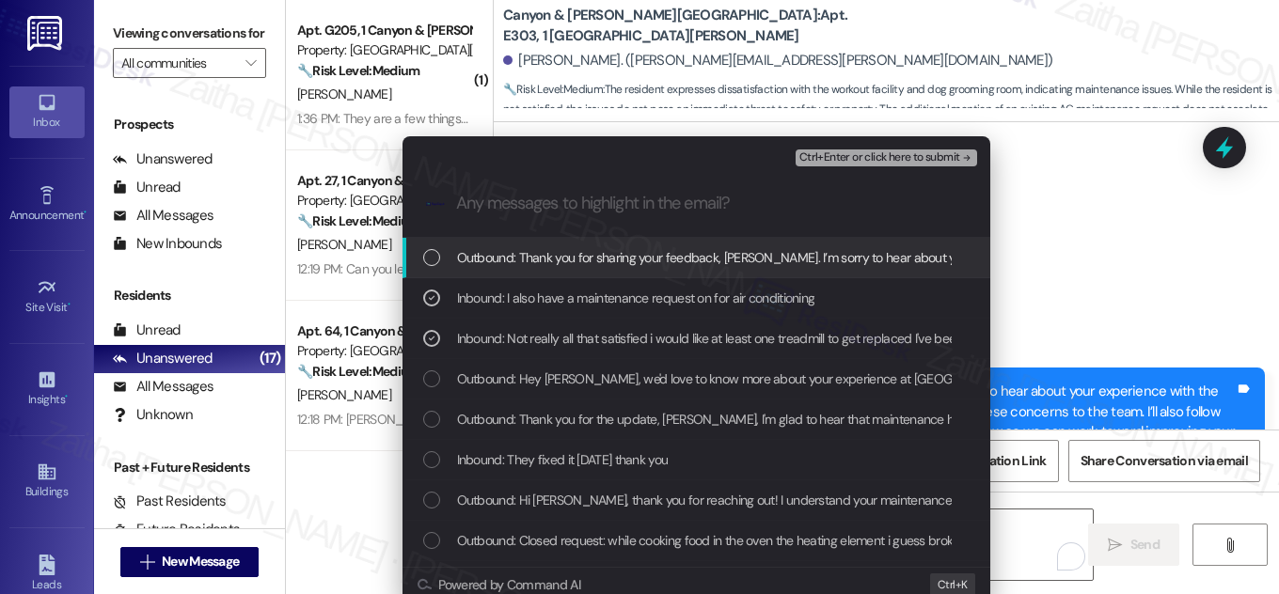
click at [840, 164] on span "Ctrl+Enter or click here to submit" at bounding box center [879, 157] width 161 height 13
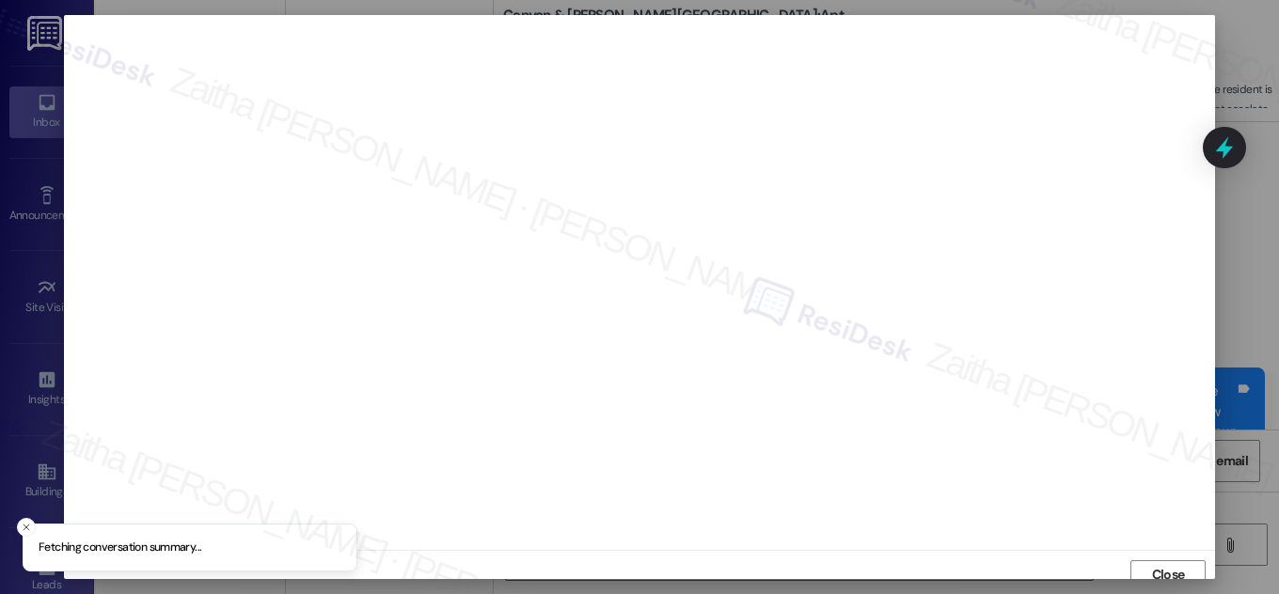
scroll to position [10, 0]
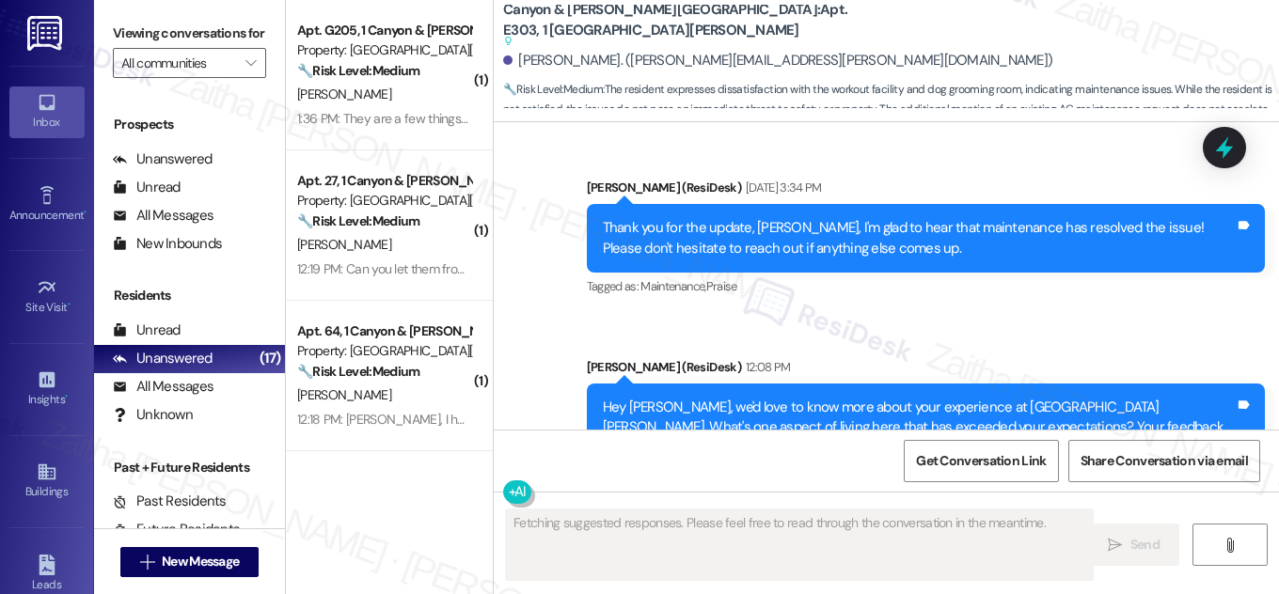
scroll to position [12412, 0]
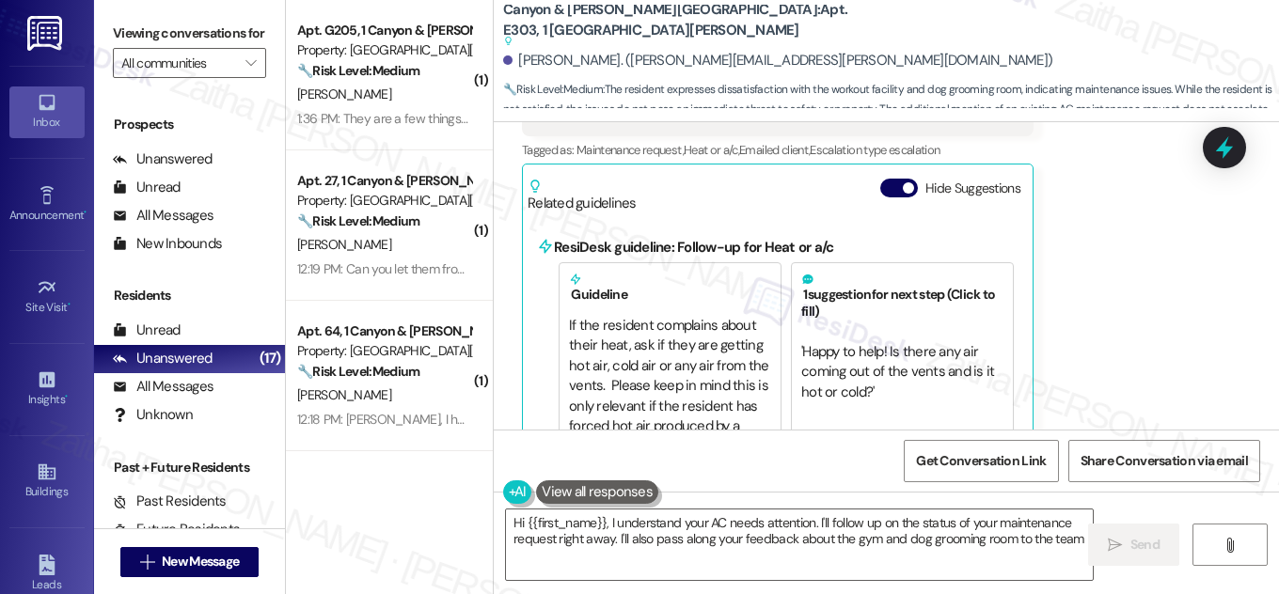
type textarea "Hi {{first_name}}, I understand your AC needs attention. I'll follow up on the …"
